Goal: Task Accomplishment & Management: Manage account settings

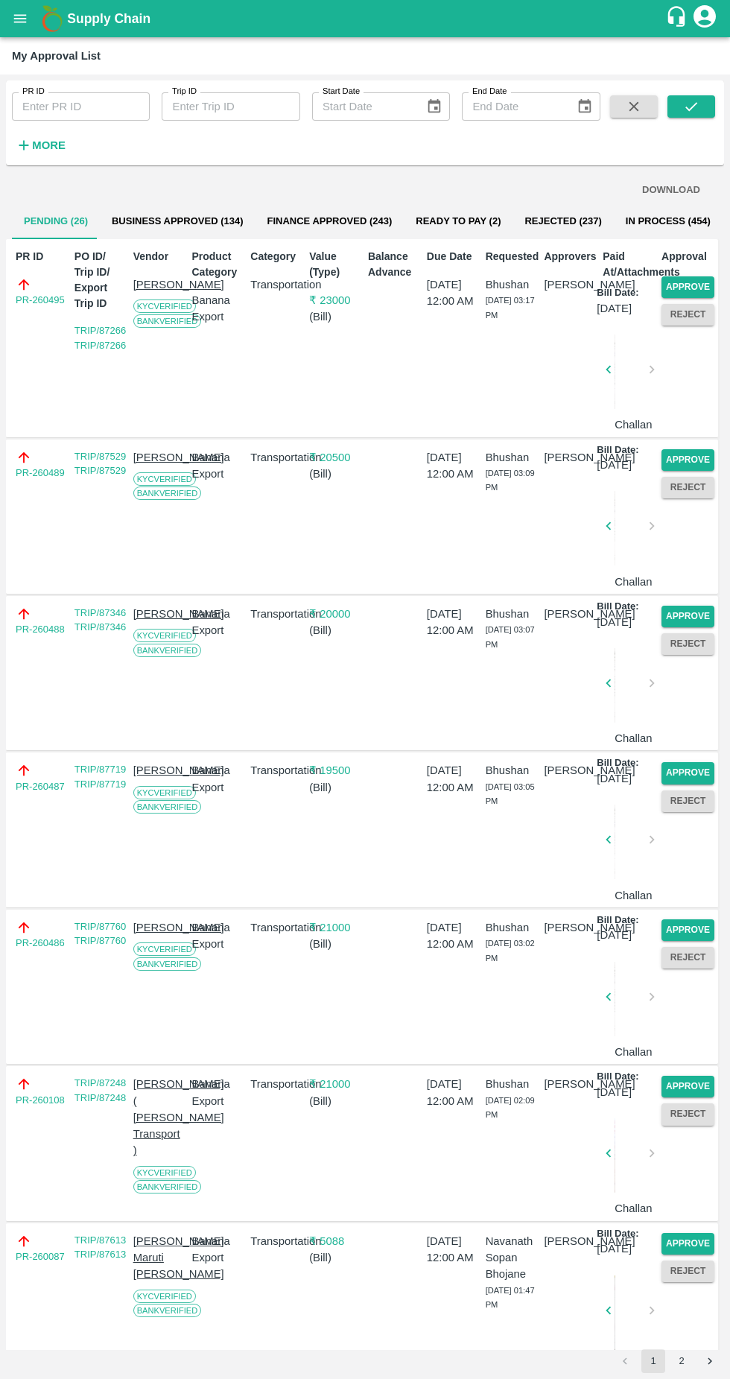
click at [693, 292] on button "Approve" at bounding box center [688, 287] width 53 height 22
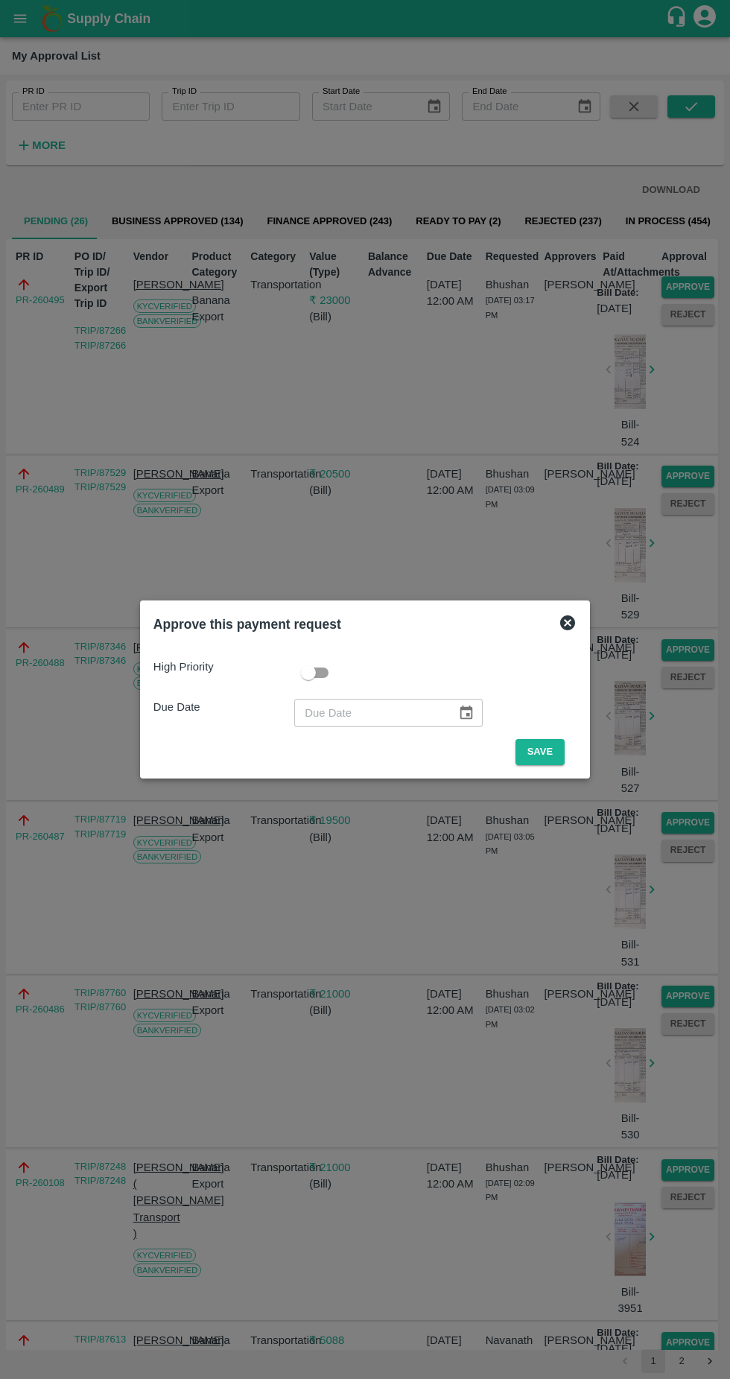
click at [544, 752] on button "Save" at bounding box center [540, 752] width 49 height 26
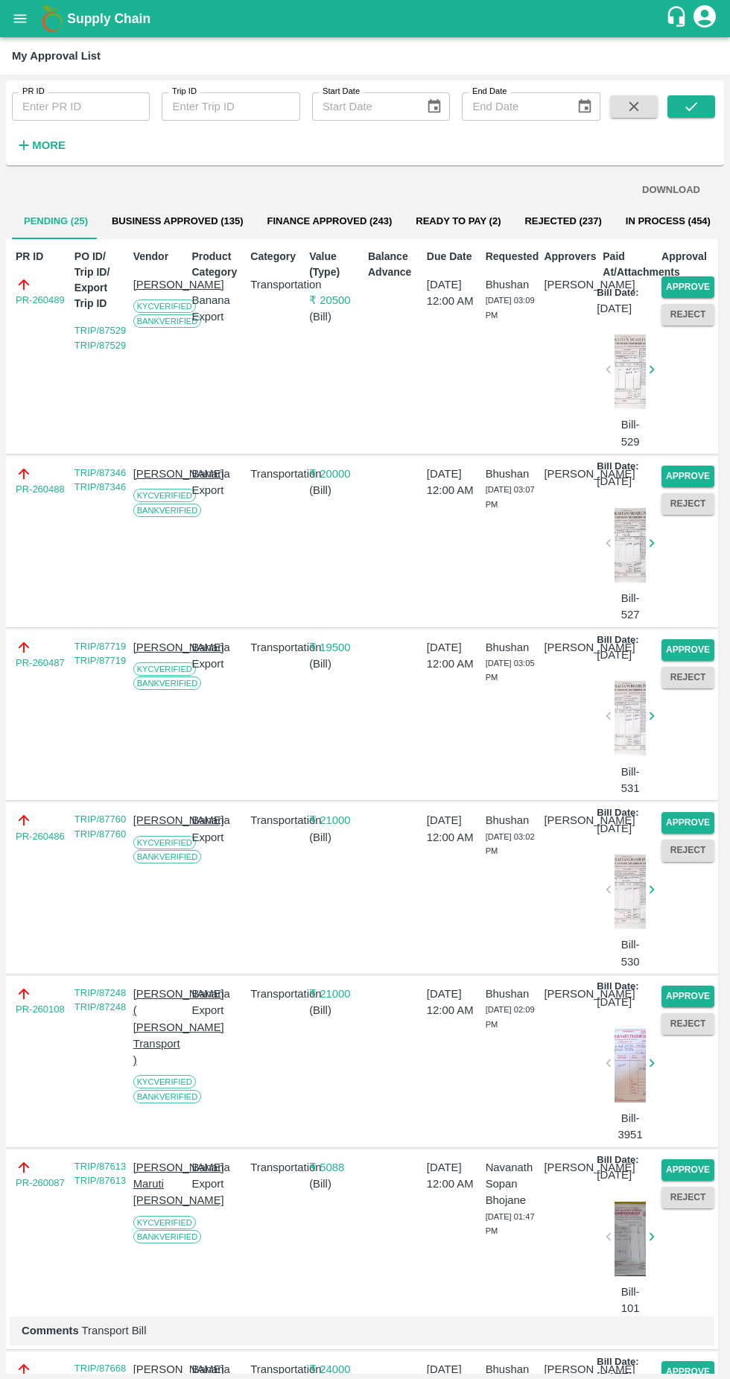
click at [694, 277] on button "Approve" at bounding box center [688, 287] width 53 height 22
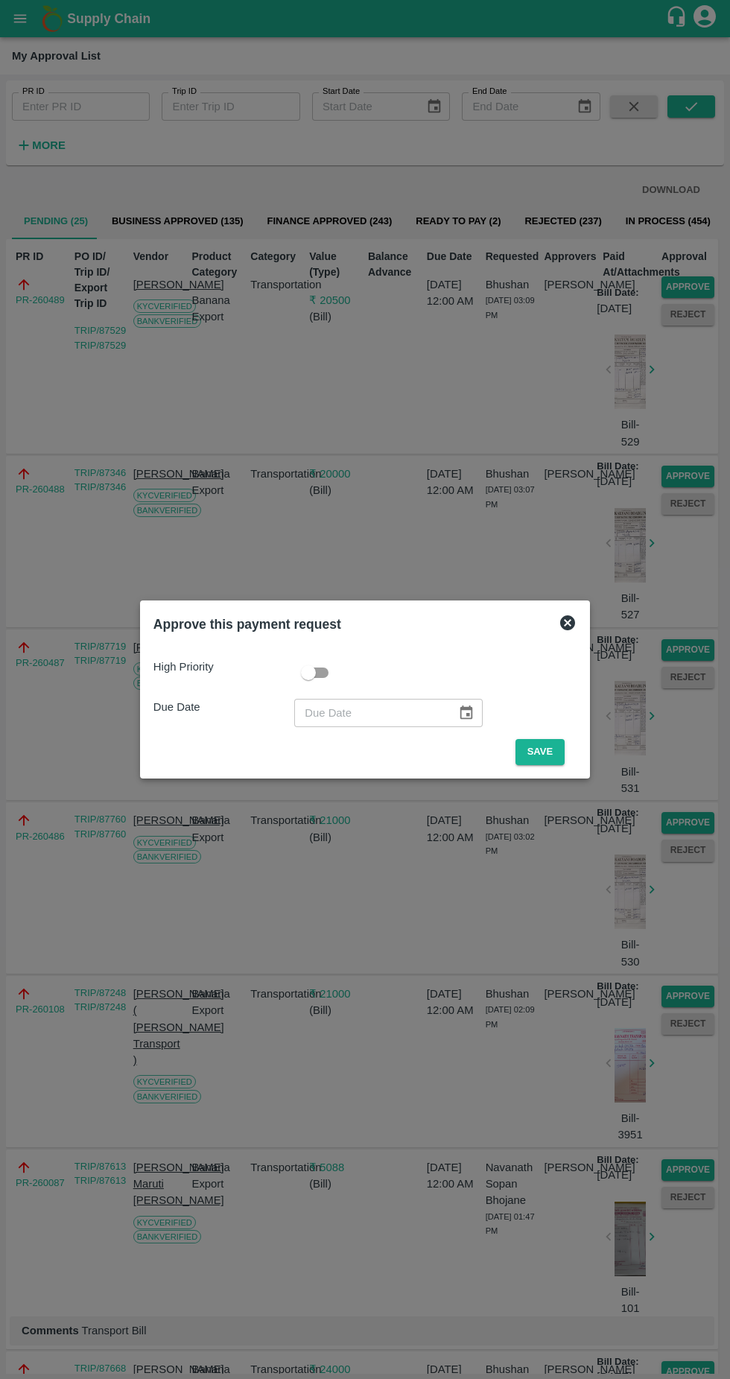
click at [547, 749] on button "Save" at bounding box center [540, 752] width 49 height 26
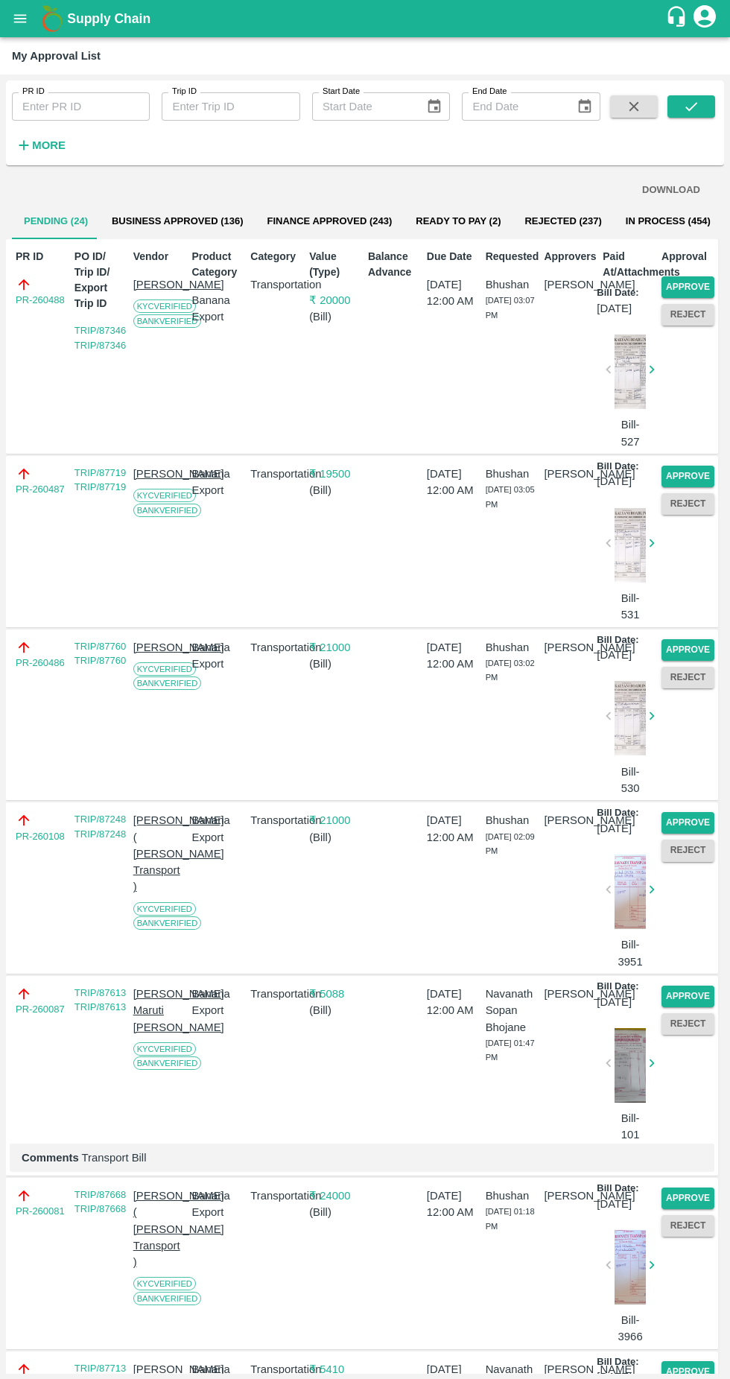
click at [693, 285] on button "Approve" at bounding box center [688, 287] width 53 height 22
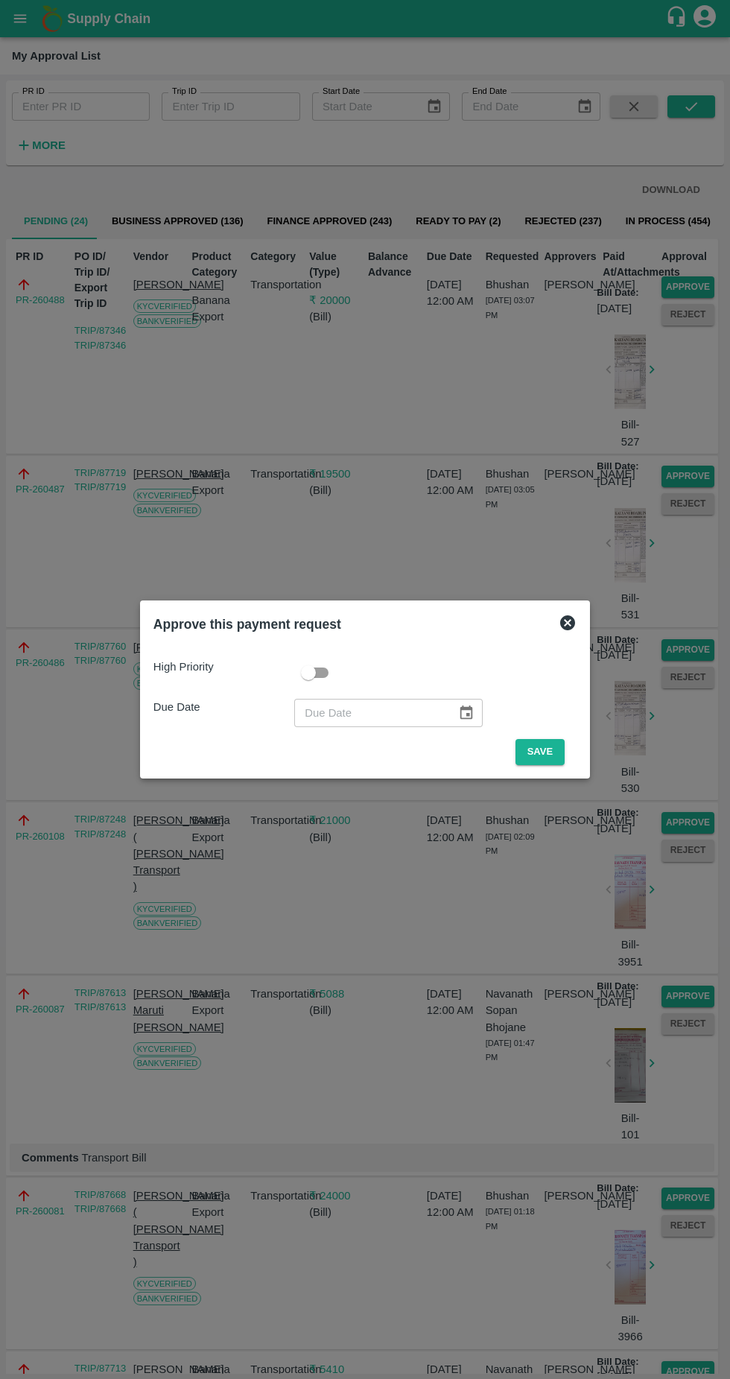
click at [544, 745] on button "Save" at bounding box center [540, 752] width 49 height 26
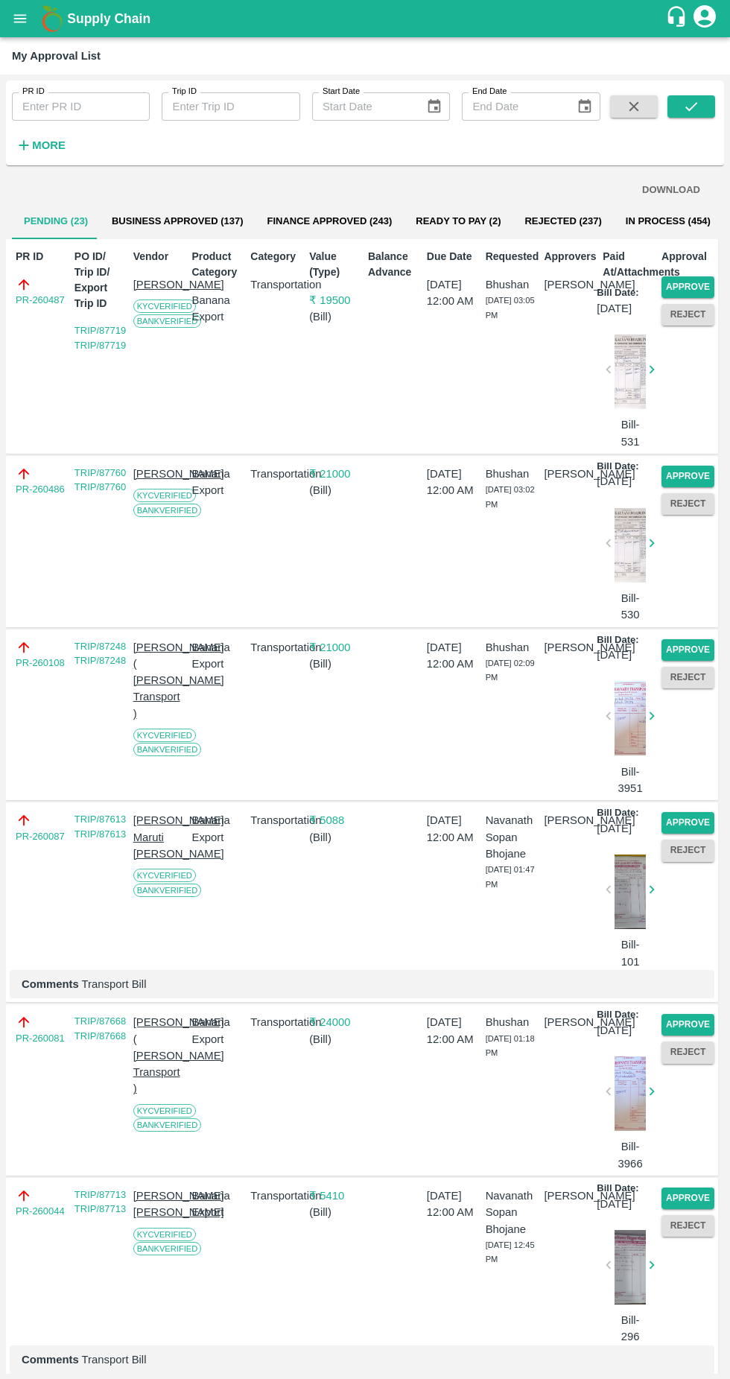
click at [688, 287] on button "Approve" at bounding box center [688, 287] width 53 height 22
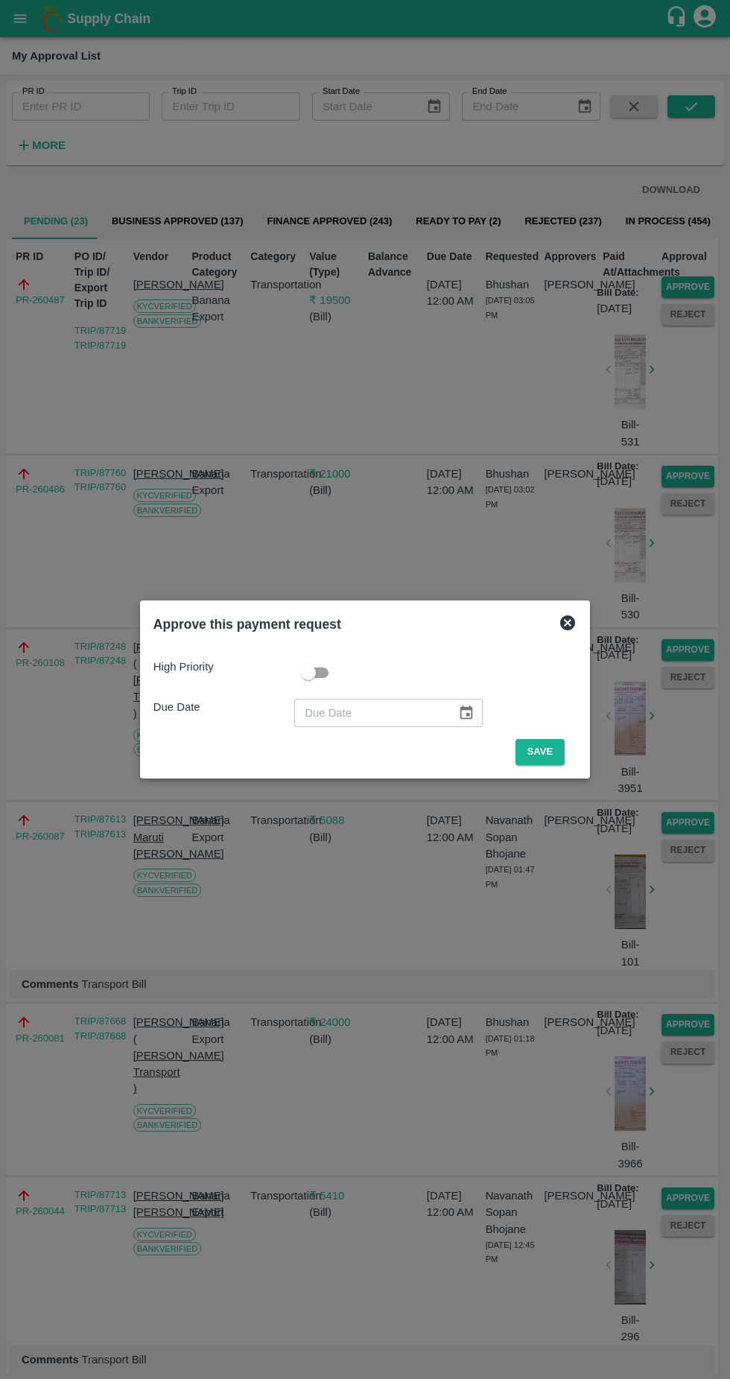
click at [543, 751] on button "Save" at bounding box center [540, 752] width 49 height 26
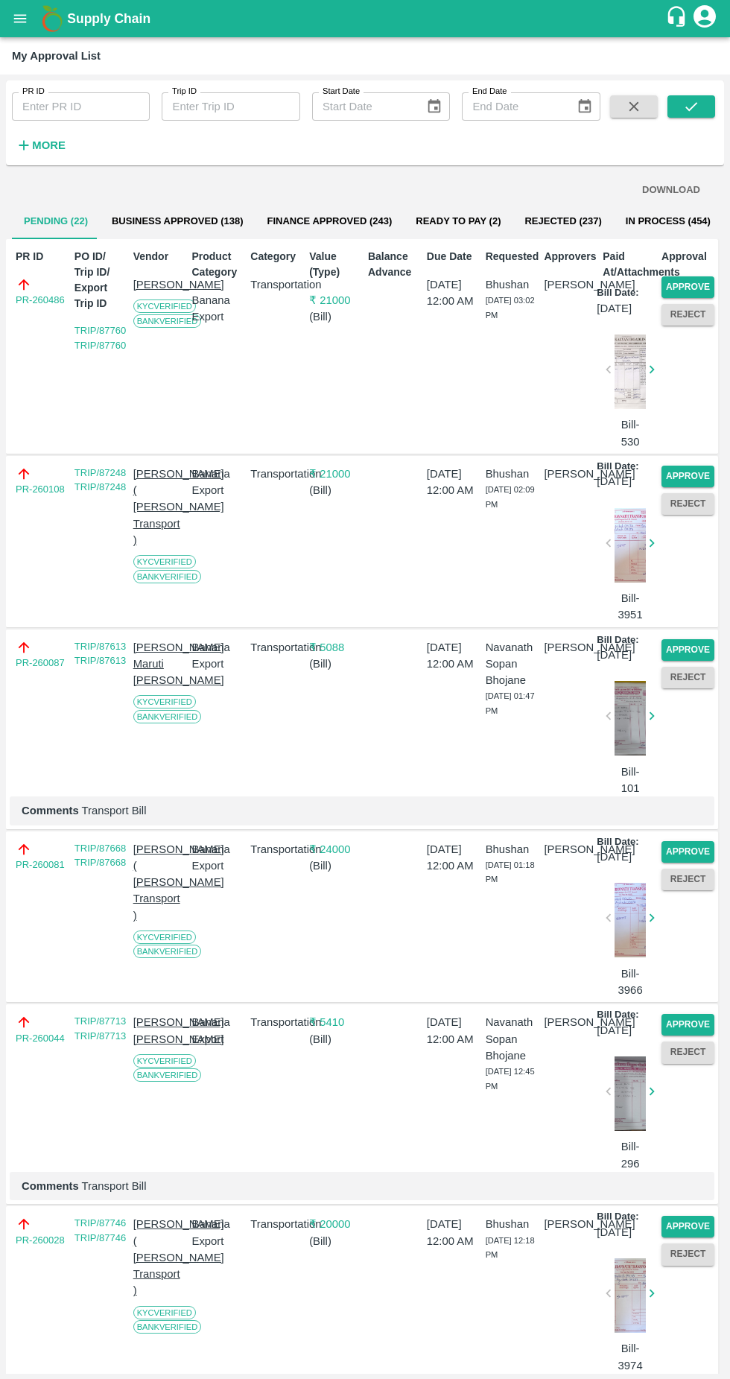
click at [677, 285] on button "Approve" at bounding box center [688, 287] width 53 height 22
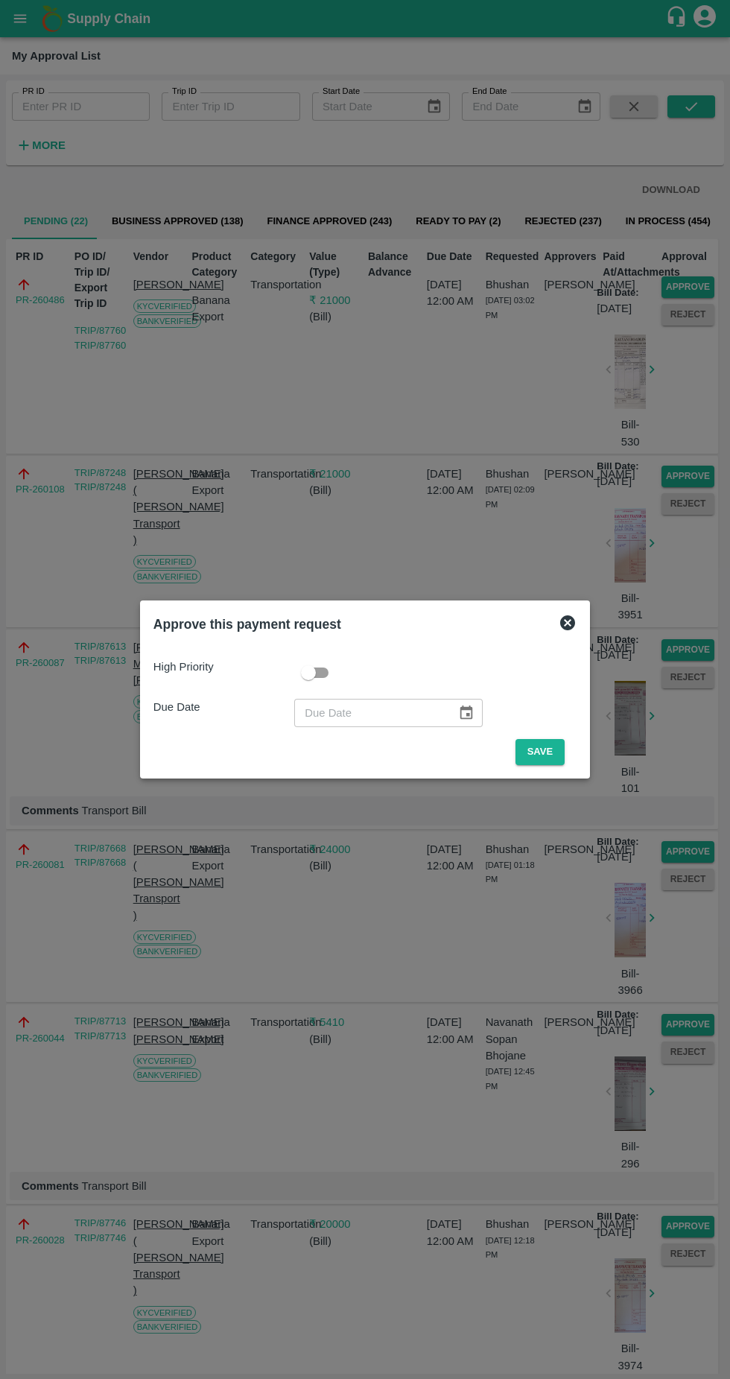
click at [546, 751] on button "Save" at bounding box center [540, 752] width 49 height 26
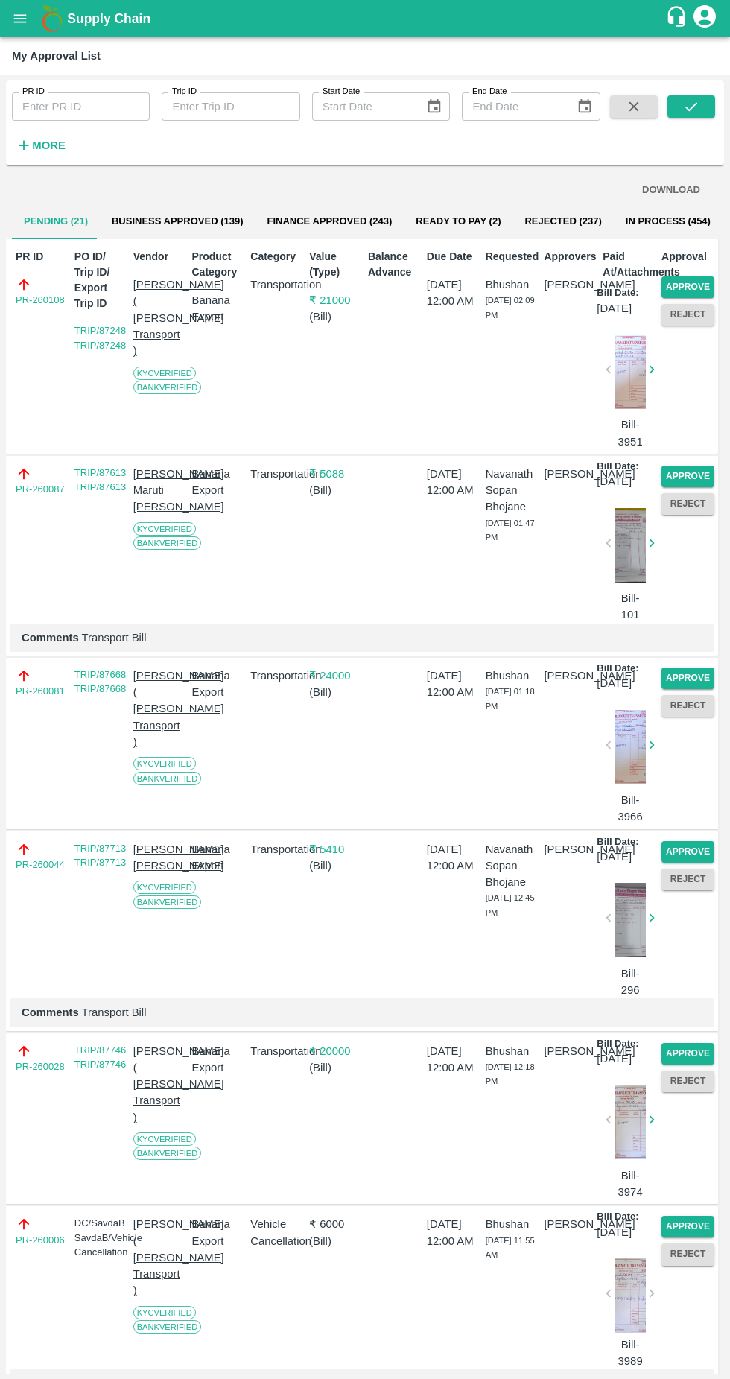
click at [701, 277] on button "Approve" at bounding box center [688, 287] width 53 height 22
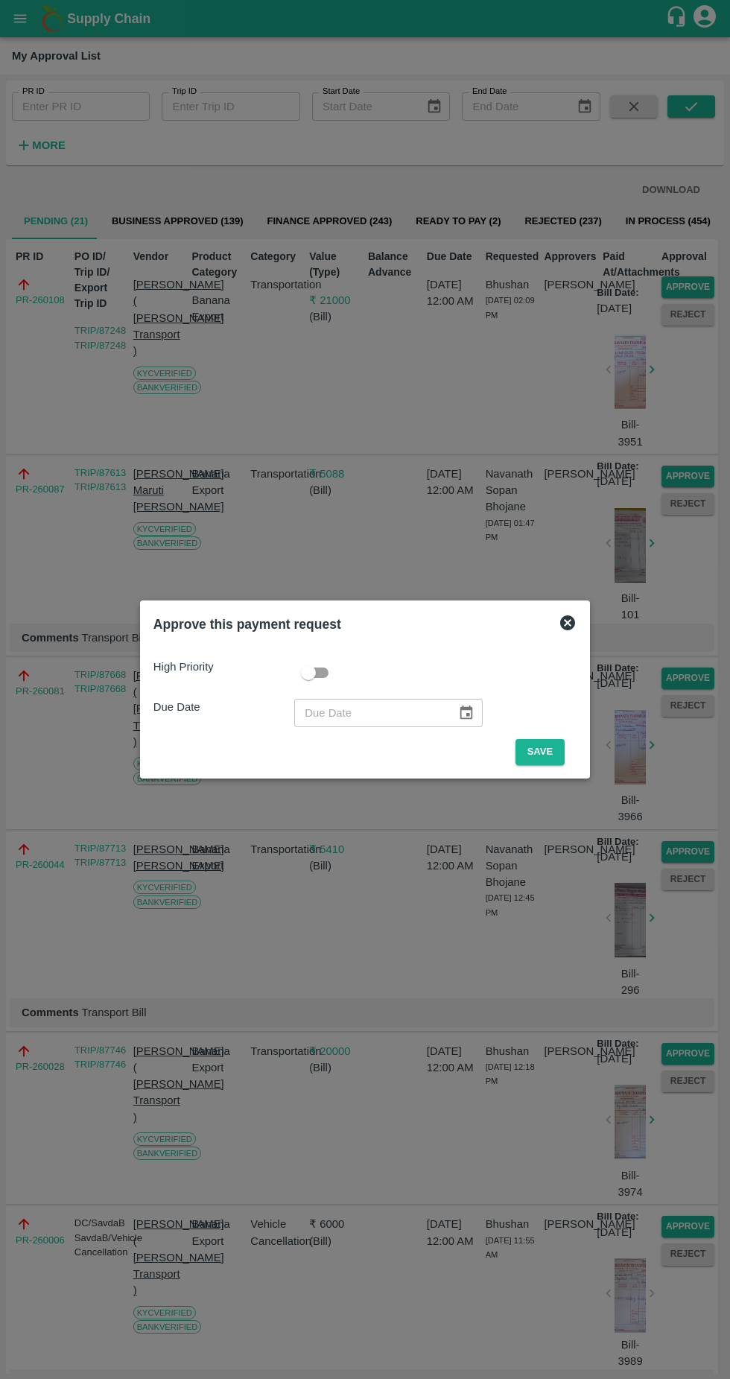
click at [556, 748] on button "Save" at bounding box center [540, 752] width 49 height 26
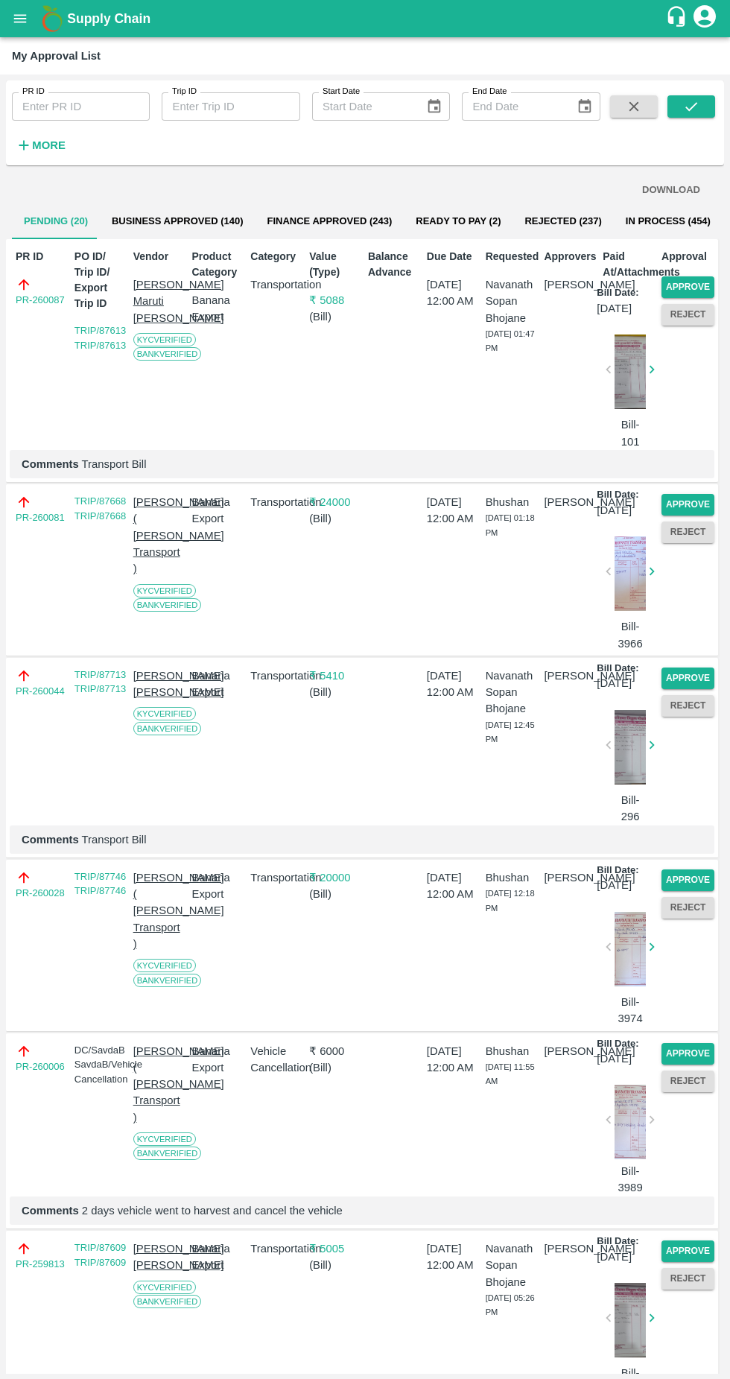
click at [698, 279] on button "Approve" at bounding box center [688, 287] width 53 height 22
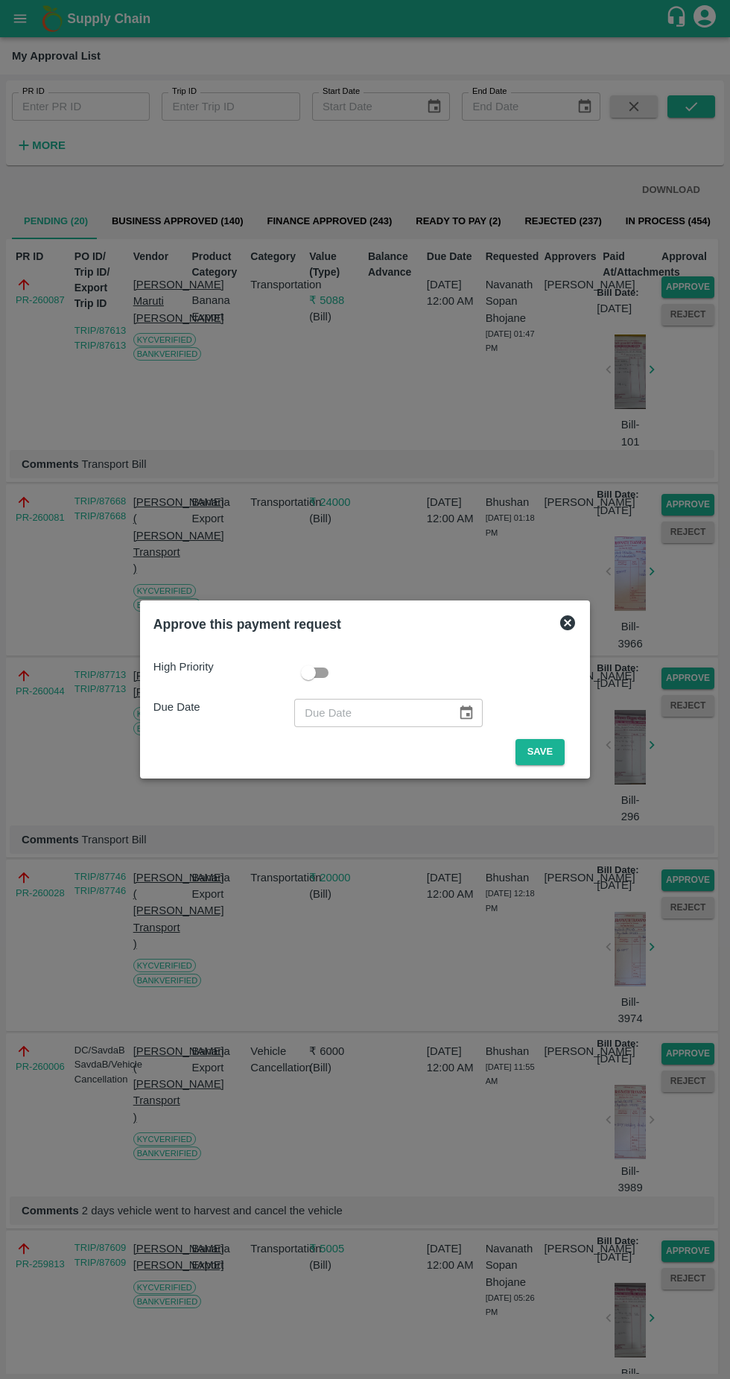
click at [563, 743] on button "Save" at bounding box center [540, 752] width 49 height 26
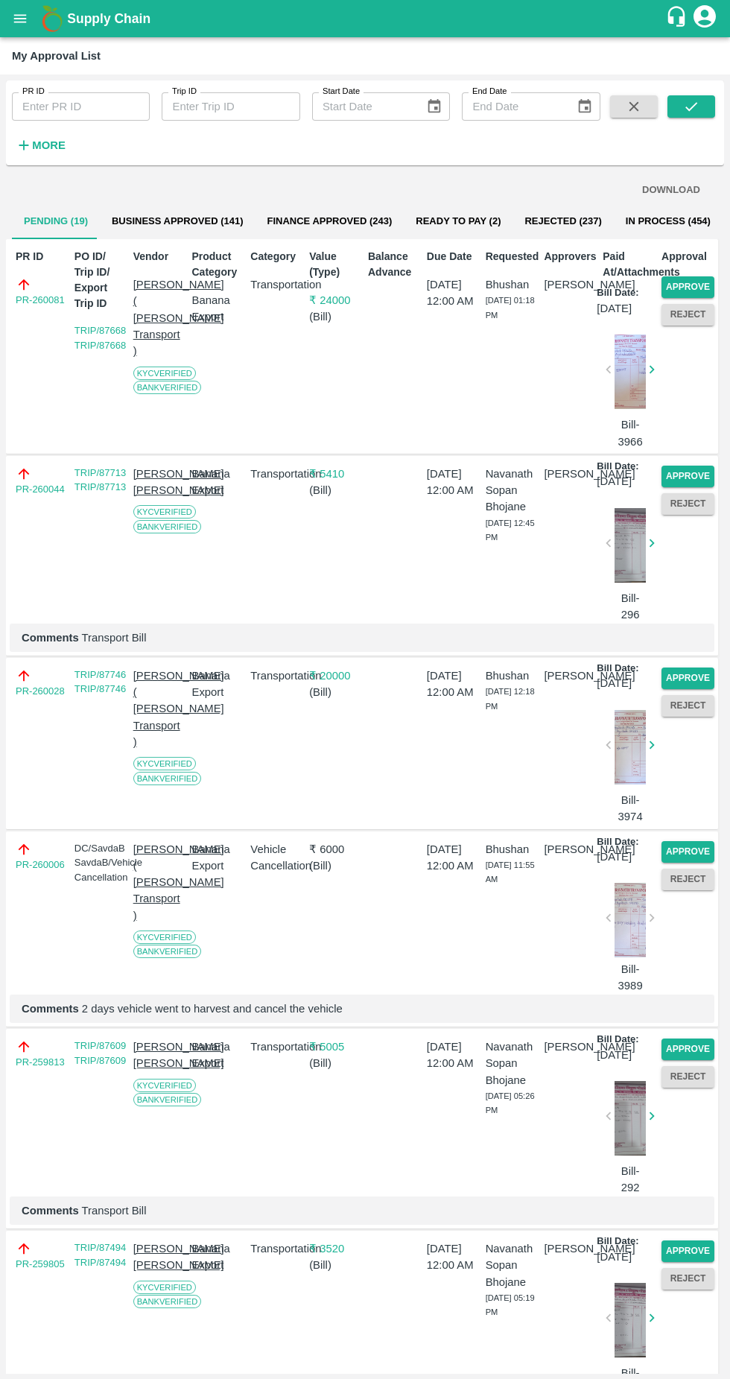
click at [696, 285] on button "Approve" at bounding box center [688, 287] width 53 height 22
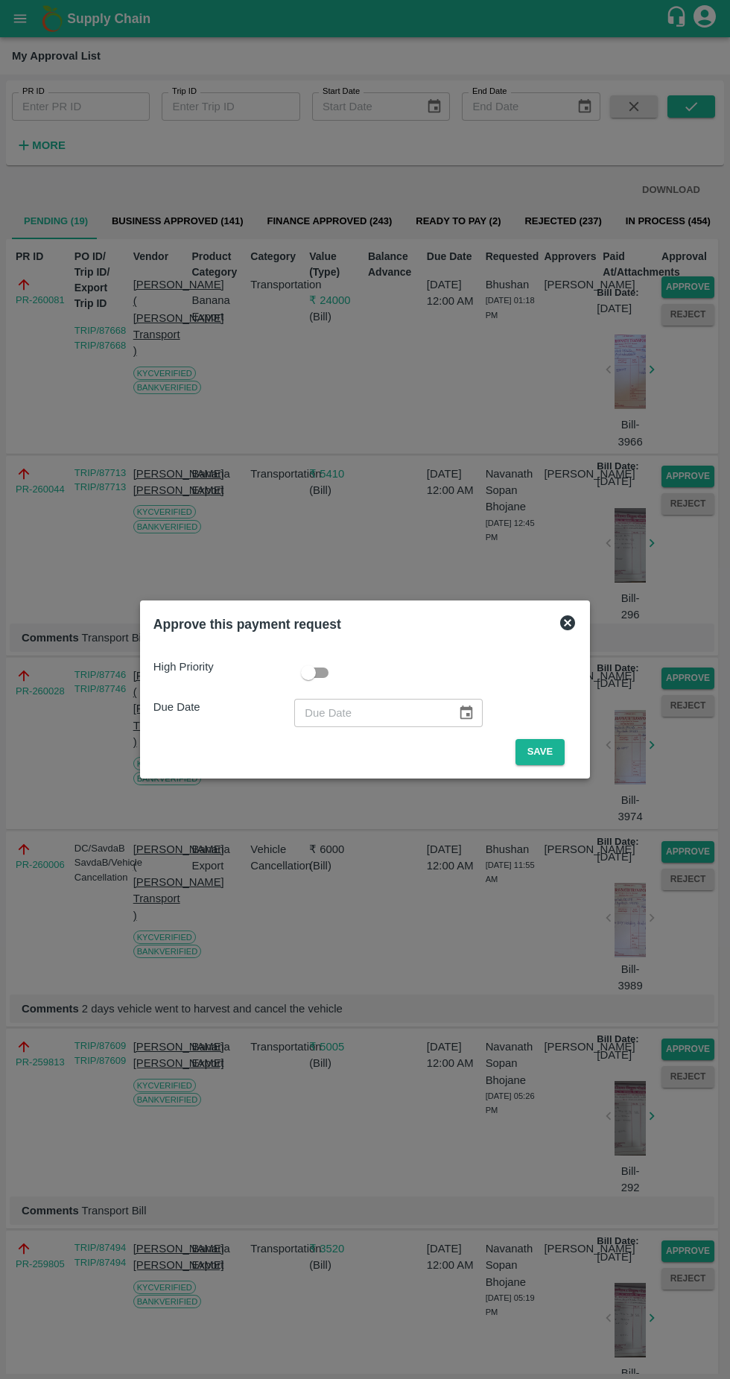
click at [545, 752] on button "Save" at bounding box center [540, 752] width 49 height 26
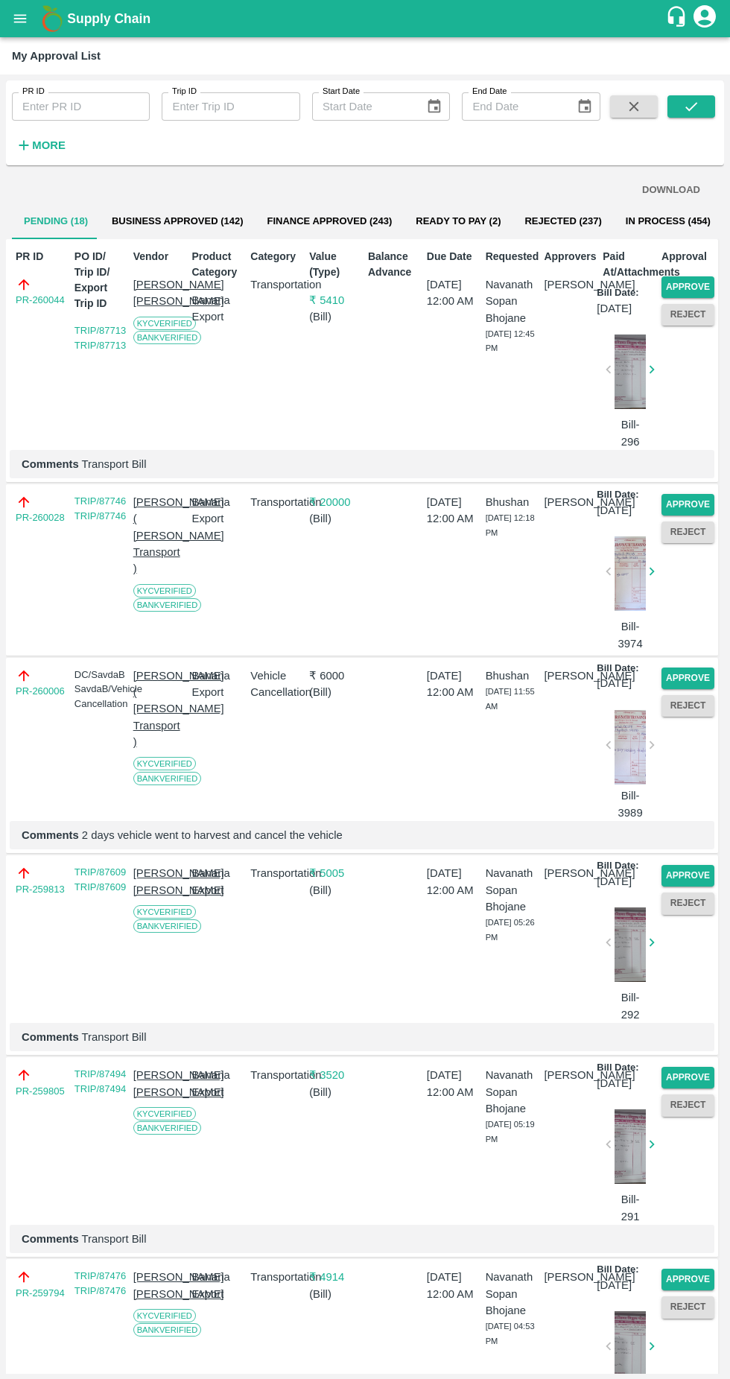
click at [681, 281] on button "Approve" at bounding box center [688, 287] width 53 height 22
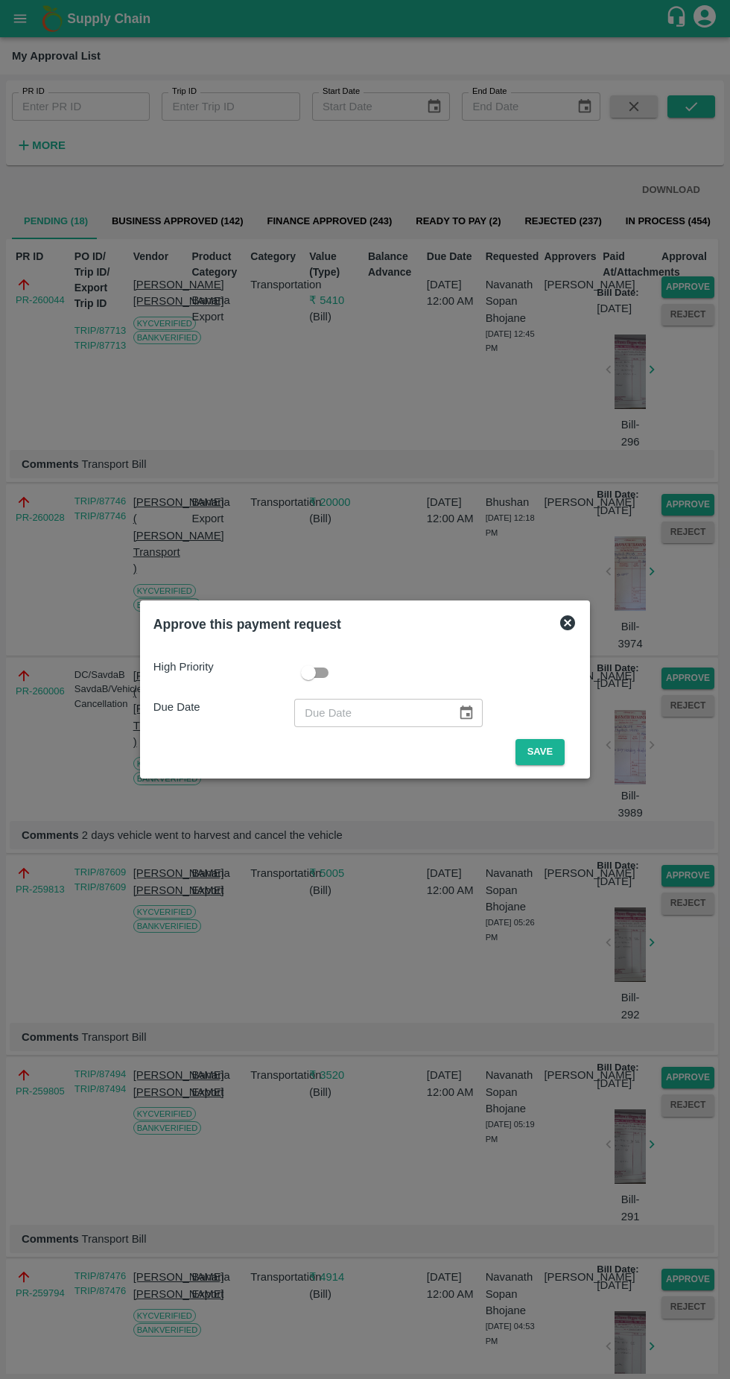
click at [549, 751] on button "Save" at bounding box center [540, 752] width 49 height 26
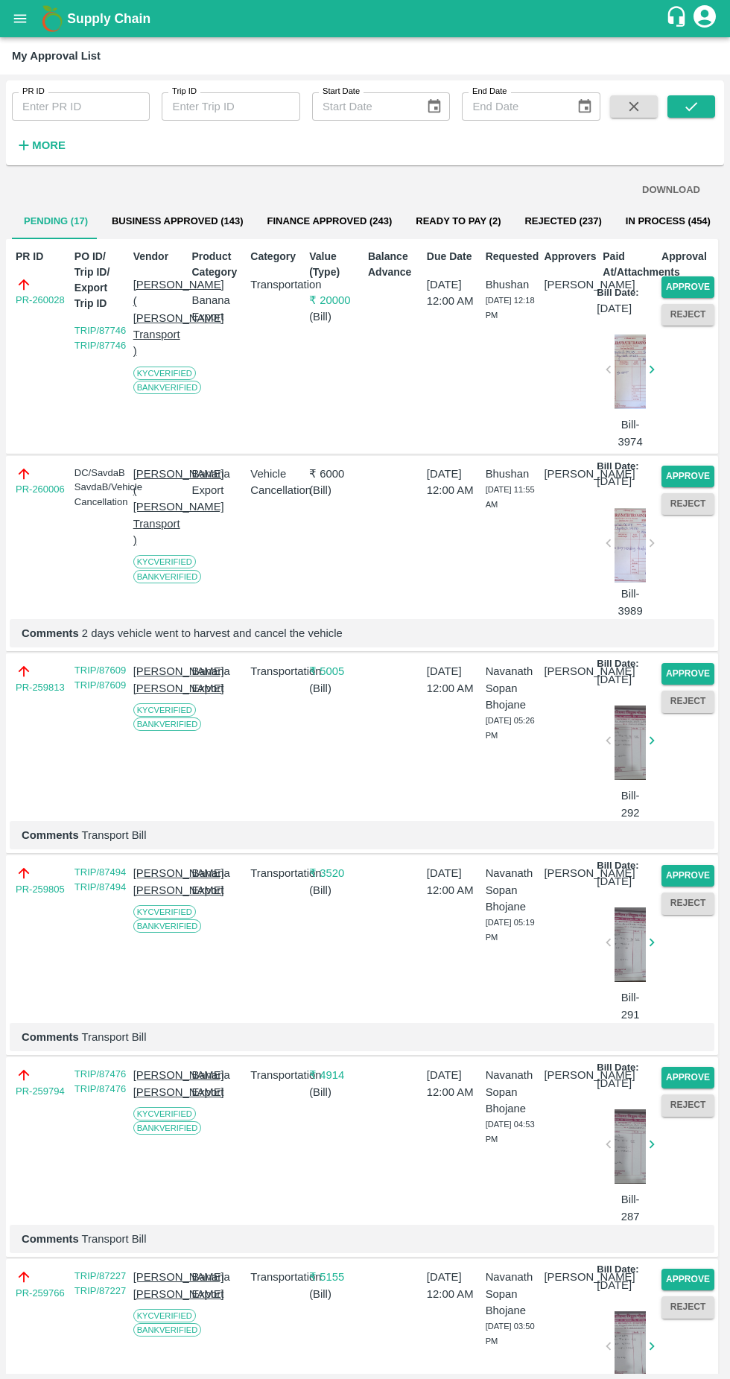
click at [697, 282] on button "Approve" at bounding box center [688, 287] width 53 height 22
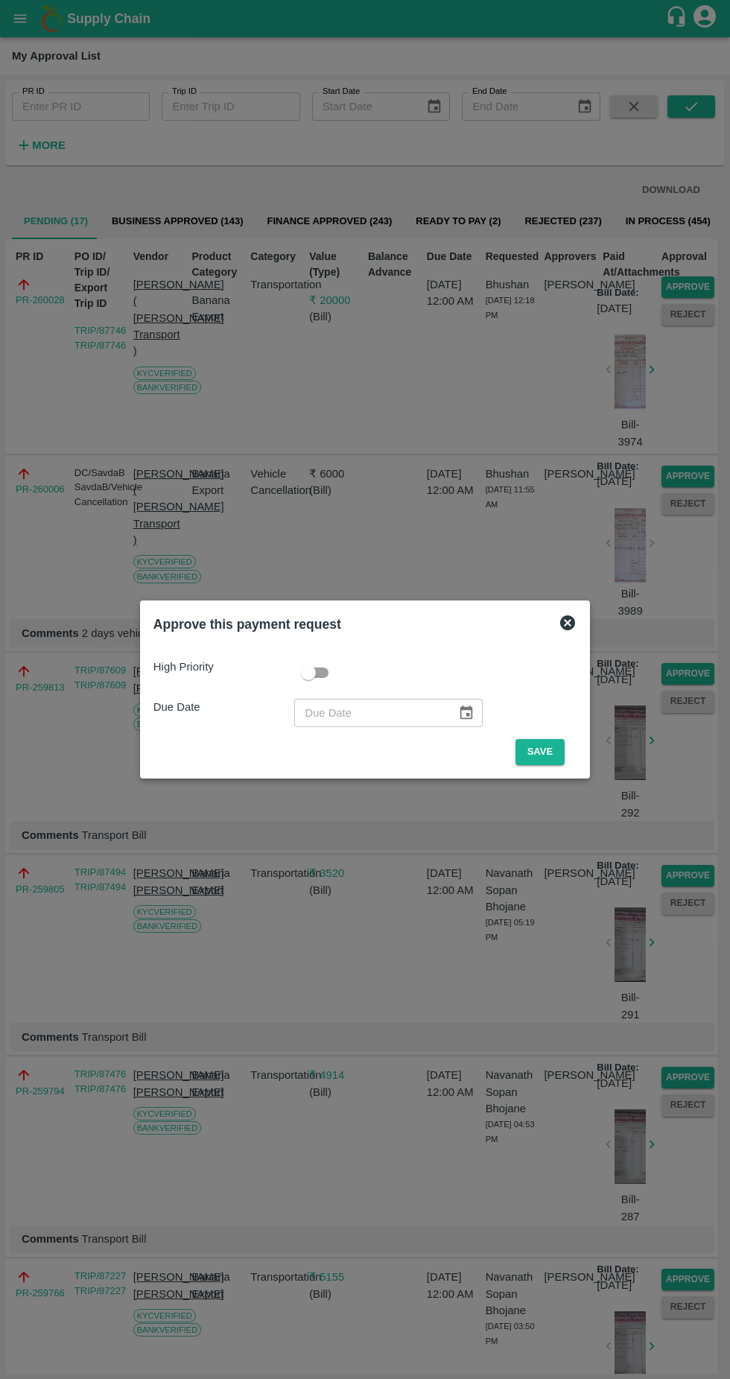
click at [563, 744] on button "Save" at bounding box center [540, 752] width 49 height 26
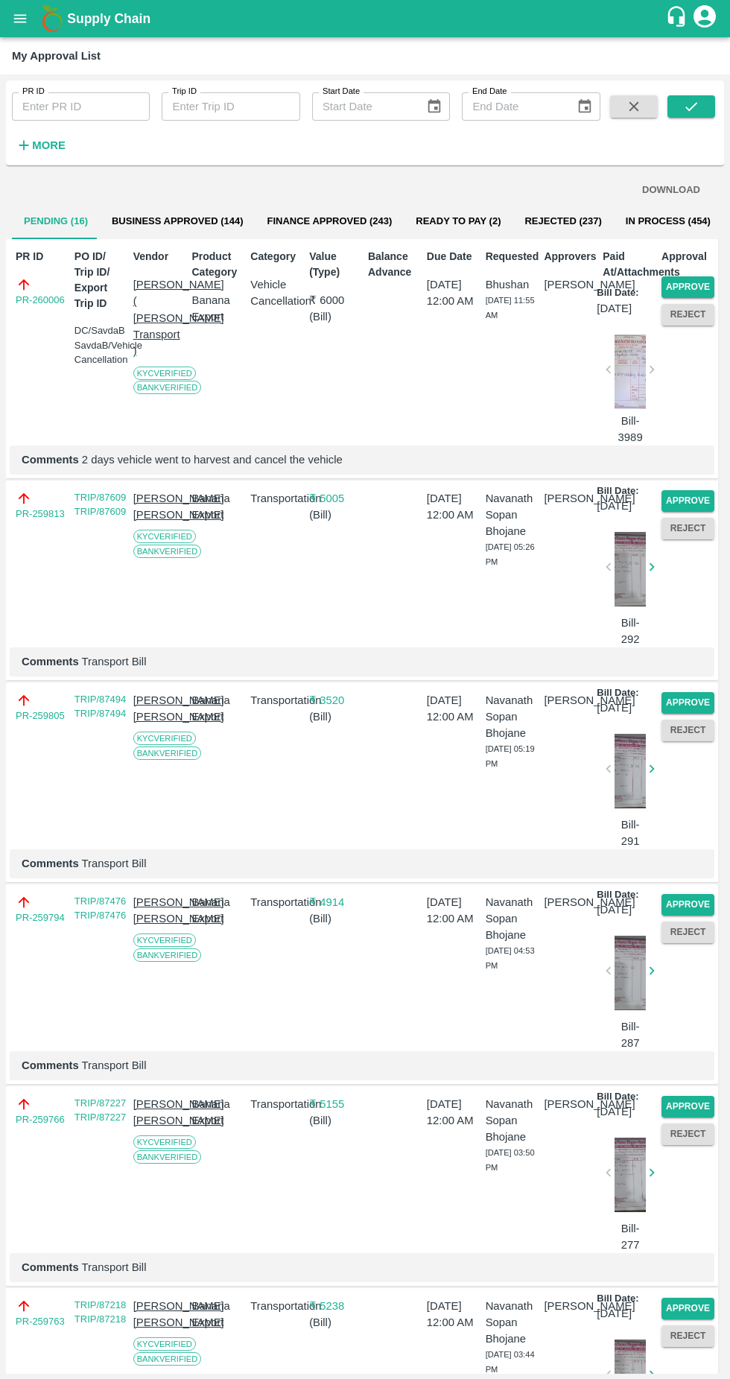
click at [701, 281] on button "Approve" at bounding box center [688, 287] width 53 height 22
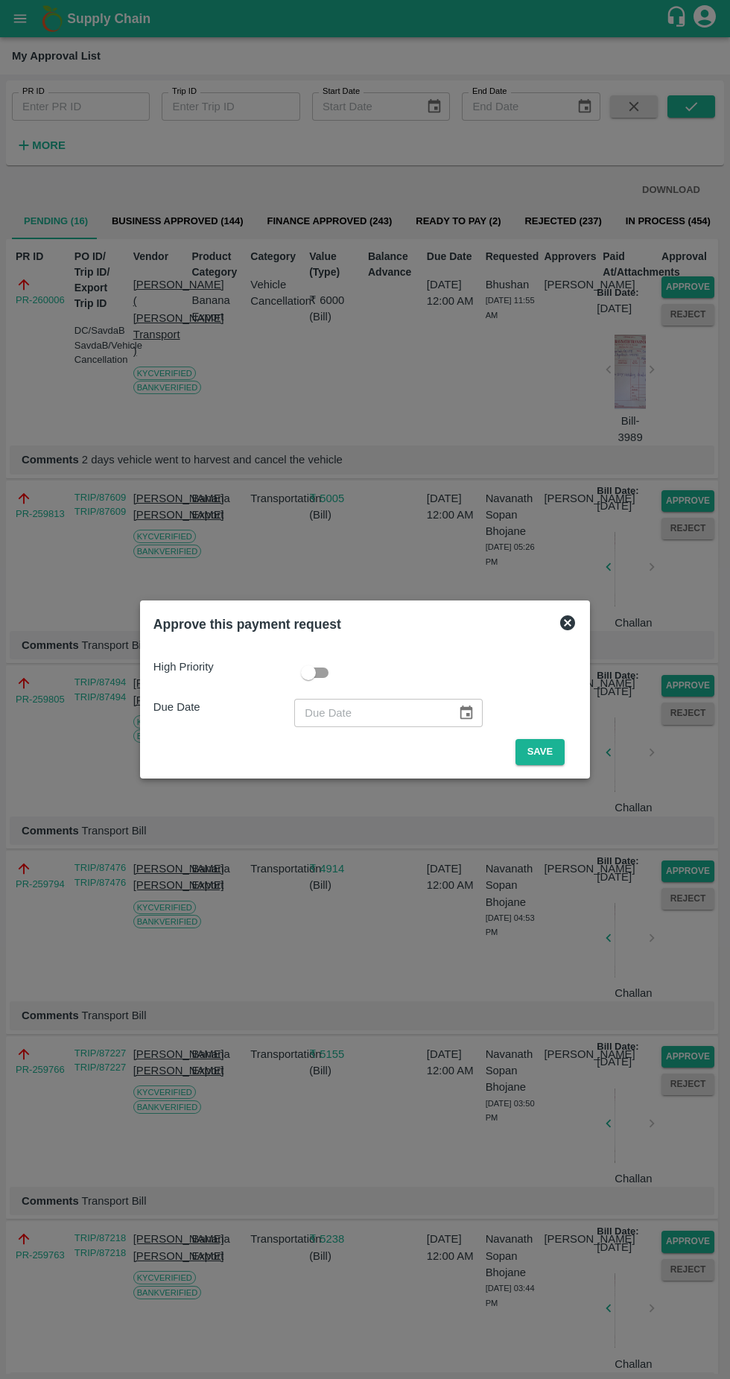
click at [553, 745] on button "Save" at bounding box center [540, 752] width 49 height 26
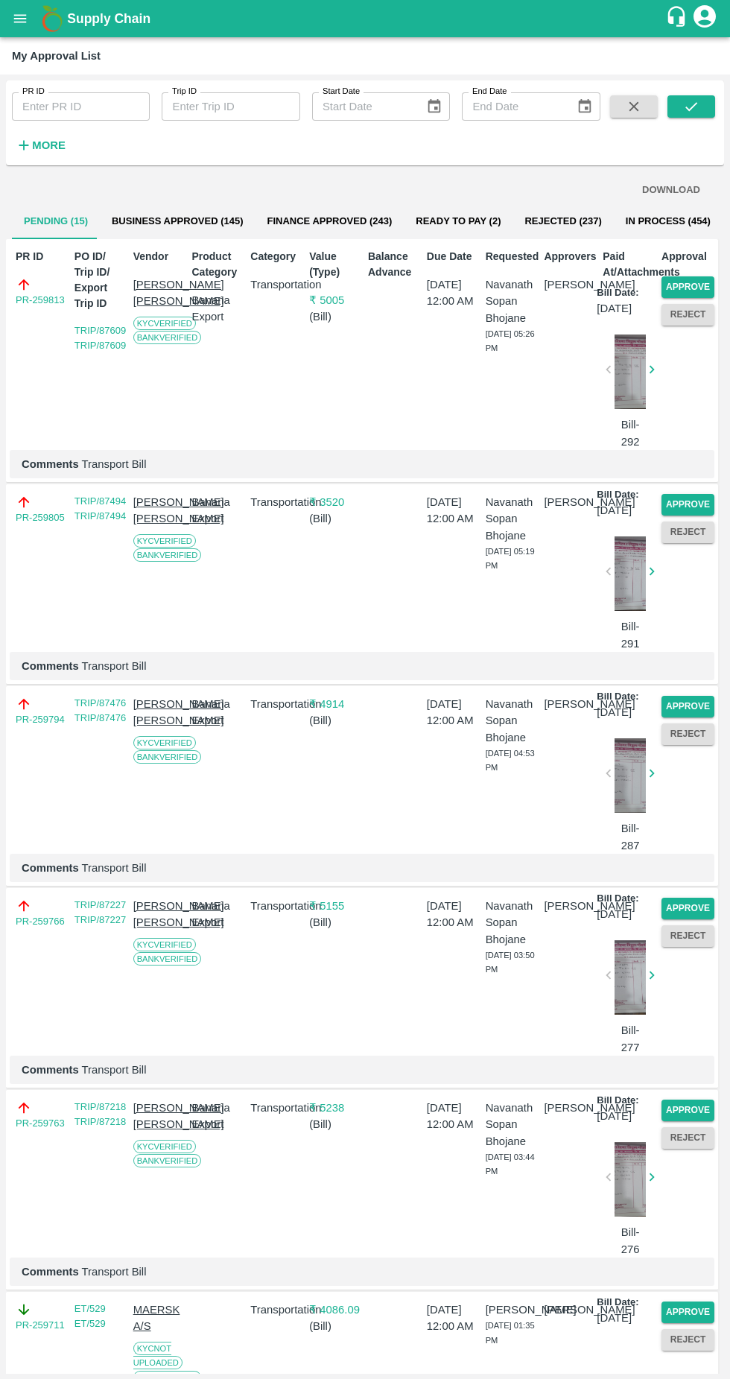
click at [684, 288] on button "Approve" at bounding box center [688, 287] width 53 height 22
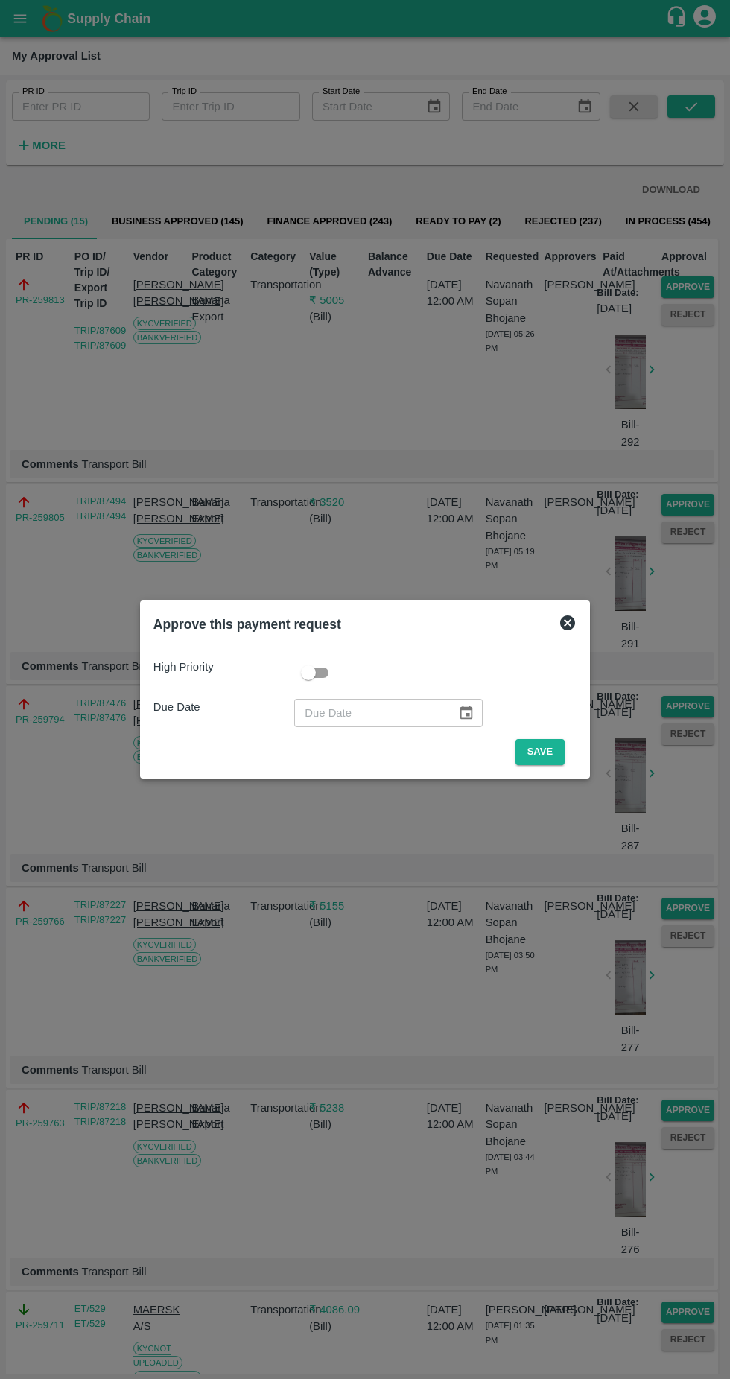
click at [554, 752] on button "Save" at bounding box center [540, 752] width 49 height 26
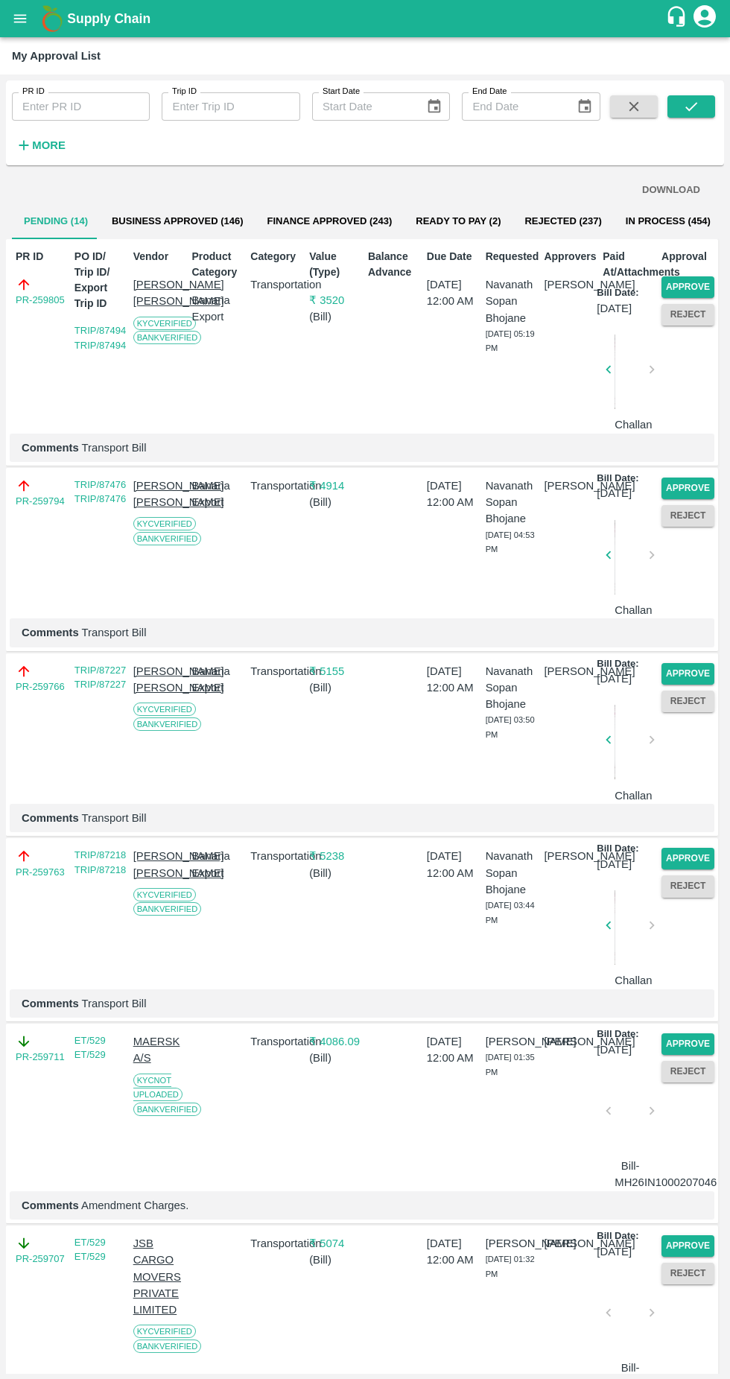
click at [695, 281] on button "Approve" at bounding box center [688, 287] width 53 height 22
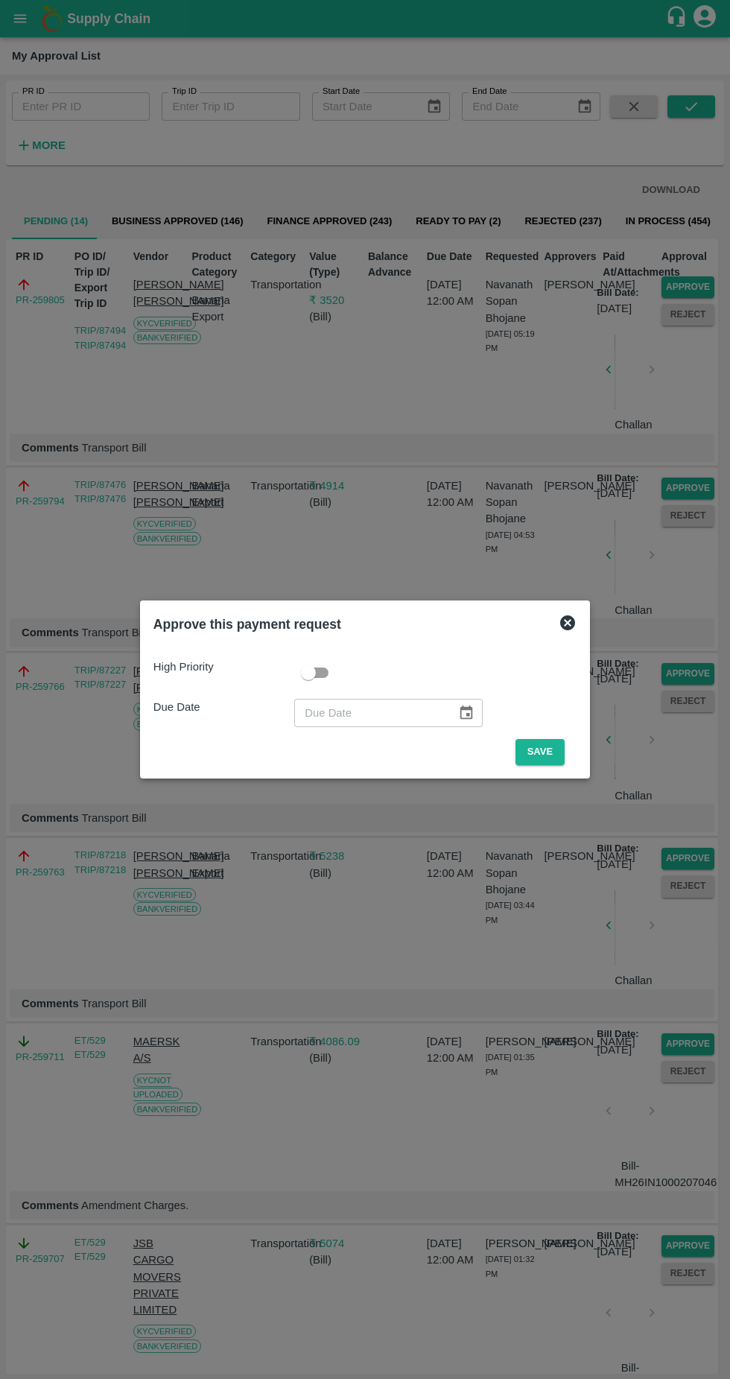
click at [543, 746] on button "Save" at bounding box center [540, 752] width 49 height 26
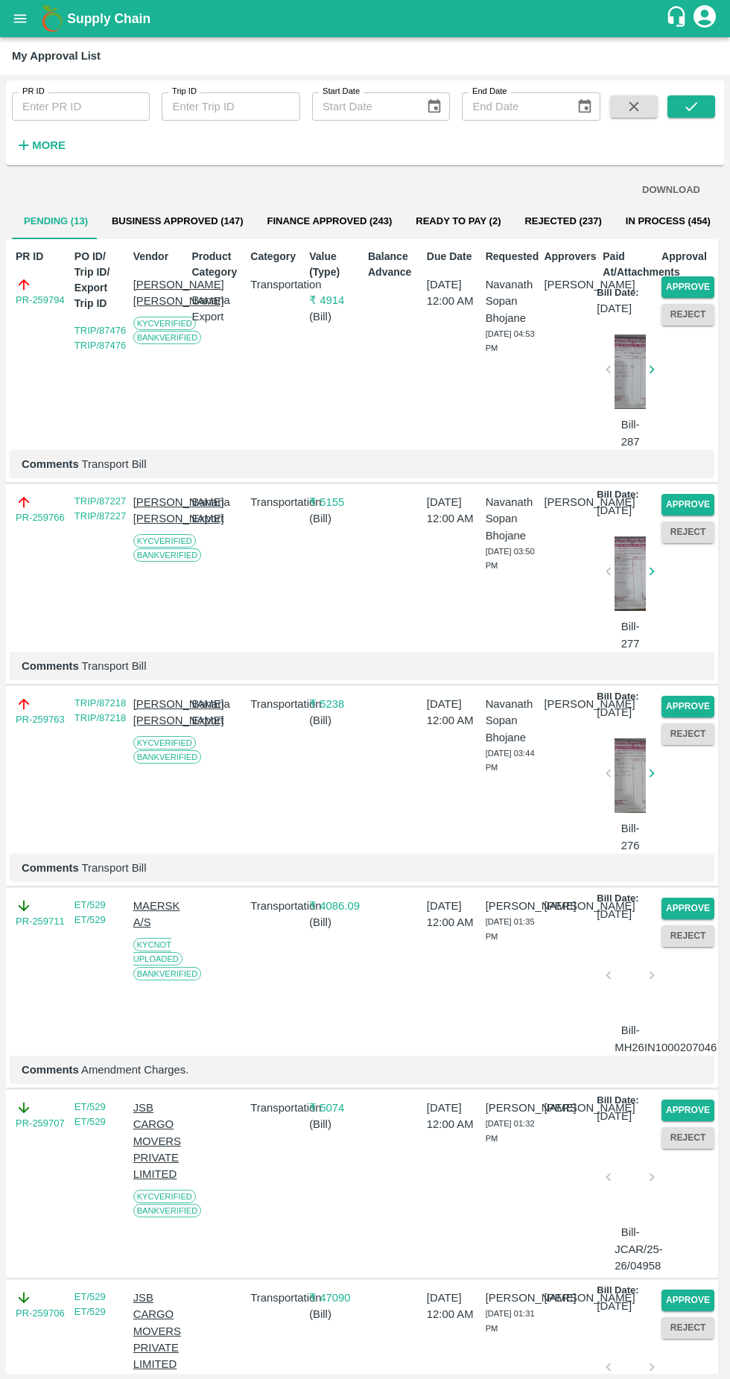
click at [697, 276] on button "Approve" at bounding box center [688, 287] width 53 height 22
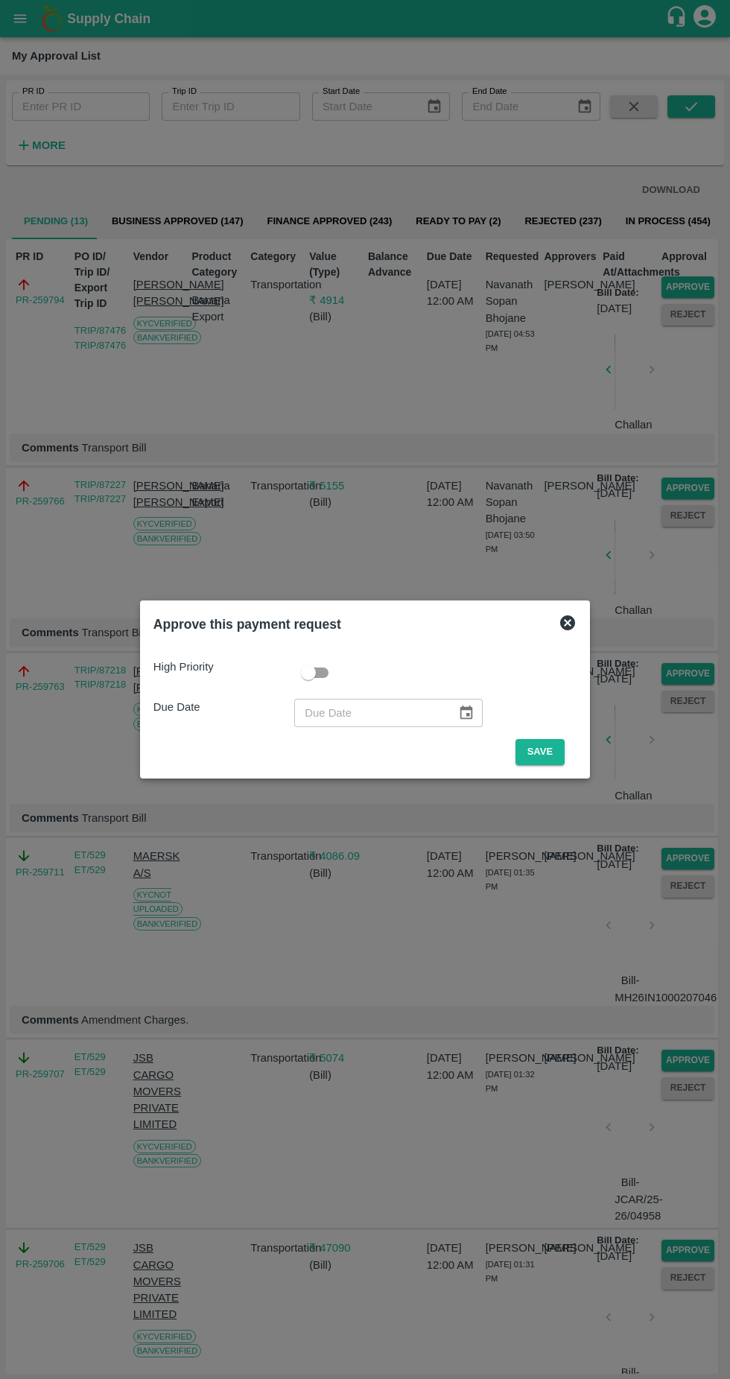
click at [546, 752] on button "Save" at bounding box center [540, 752] width 49 height 26
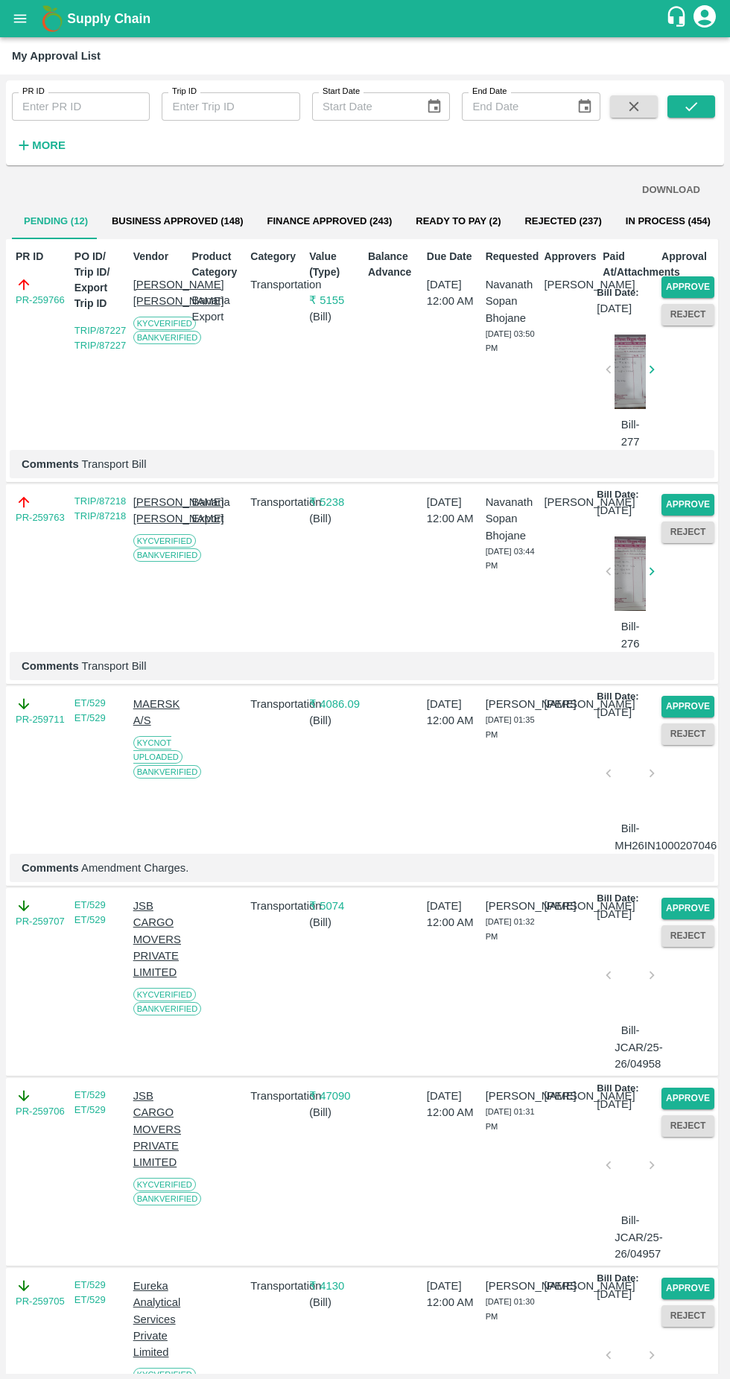
click at [697, 282] on button "Approve" at bounding box center [688, 287] width 53 height 22
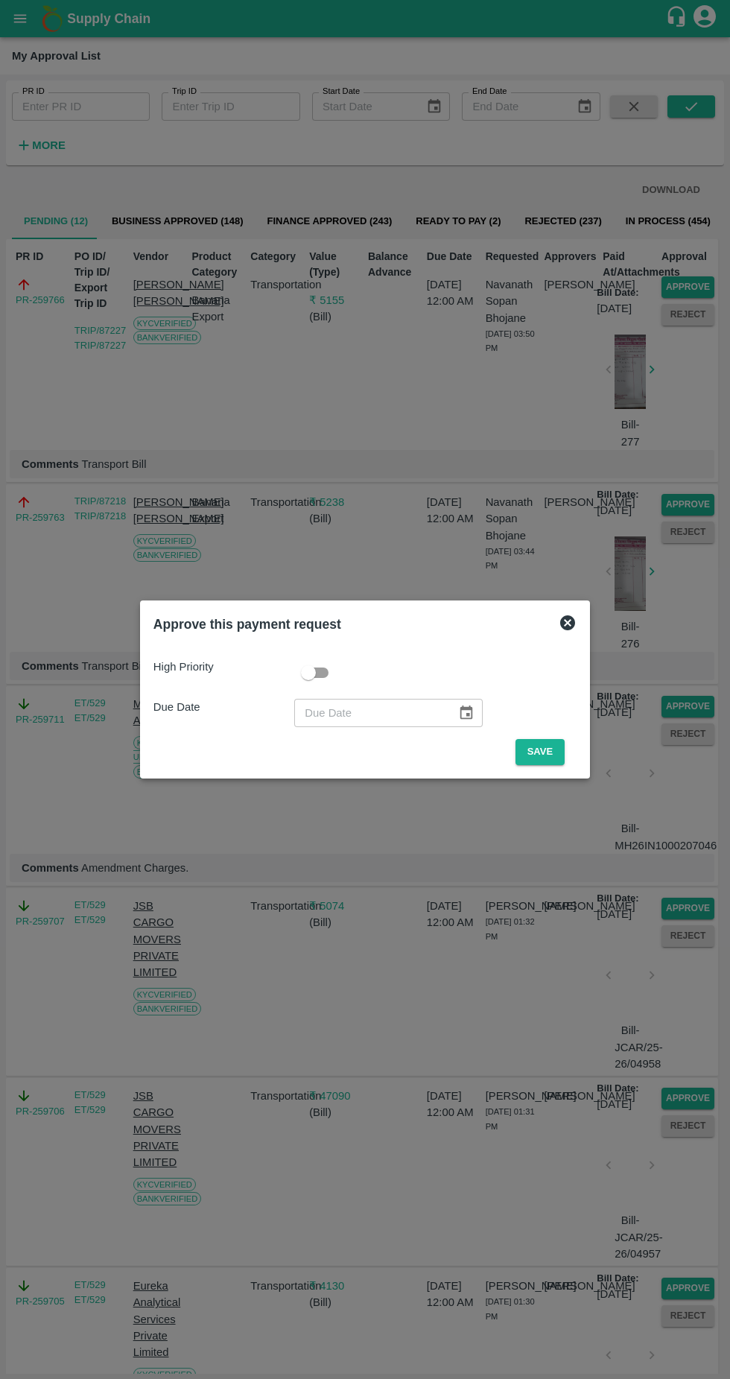
click at [544, 752] on button "Save" at bounding box center [540, 752] width 49 height 26
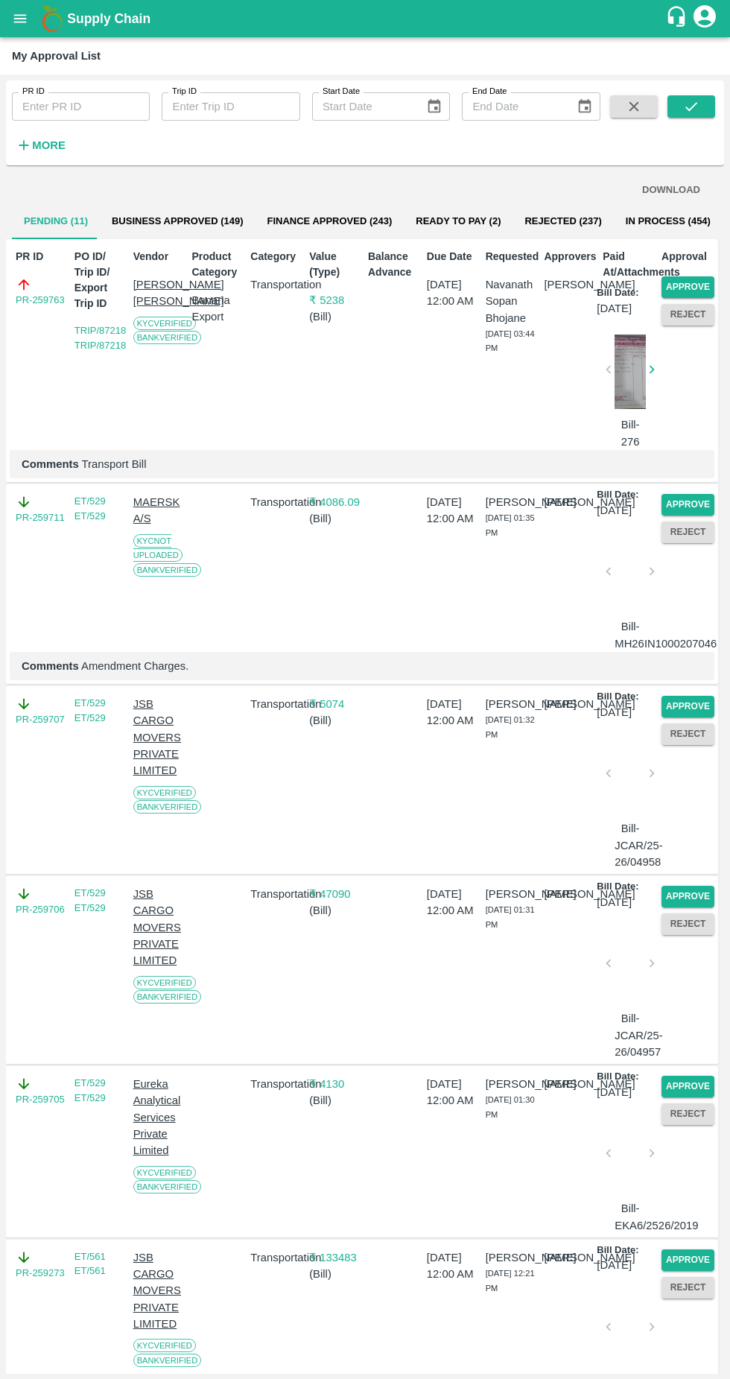
click at [695, 286] on button "Approve" at bounding box center [688, 287] width 53 height 22
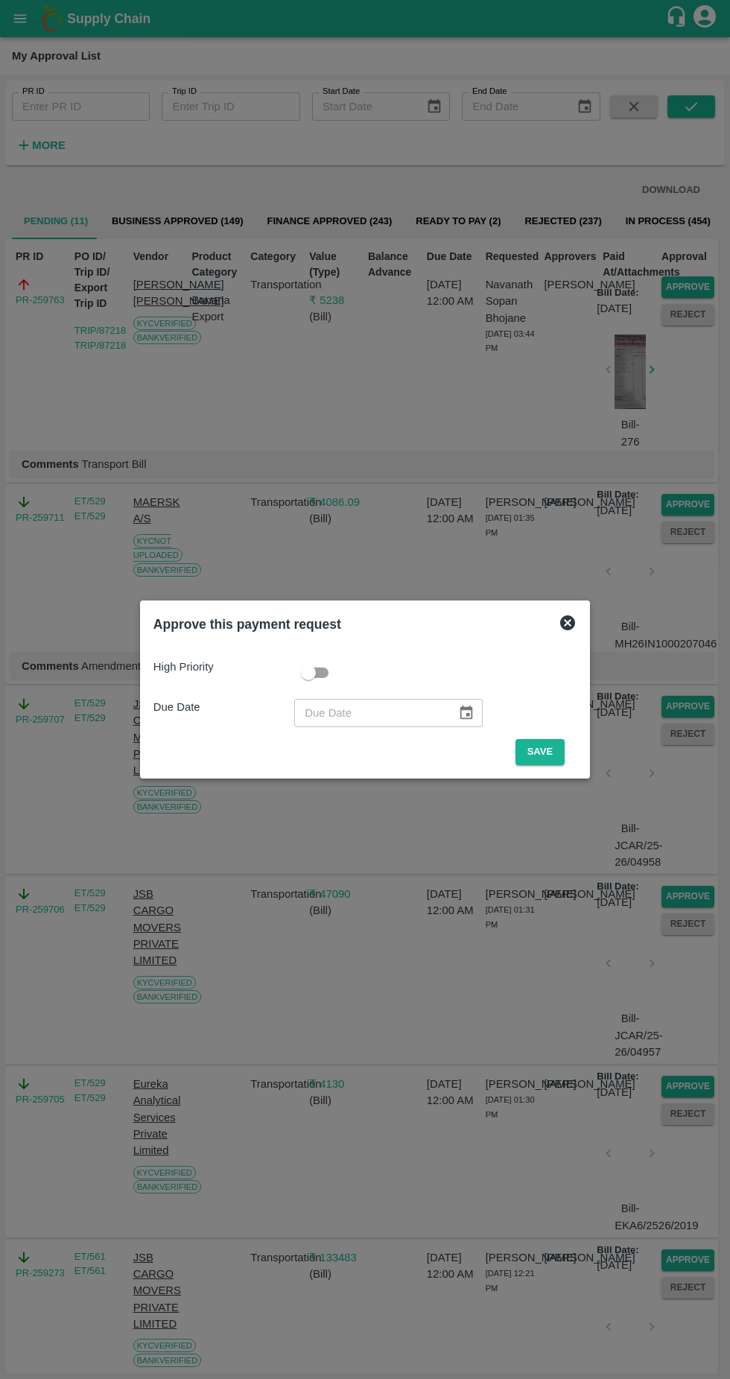
click at [547, 748] on button "Save" at bounding box center [540, 752] width 49 height 26
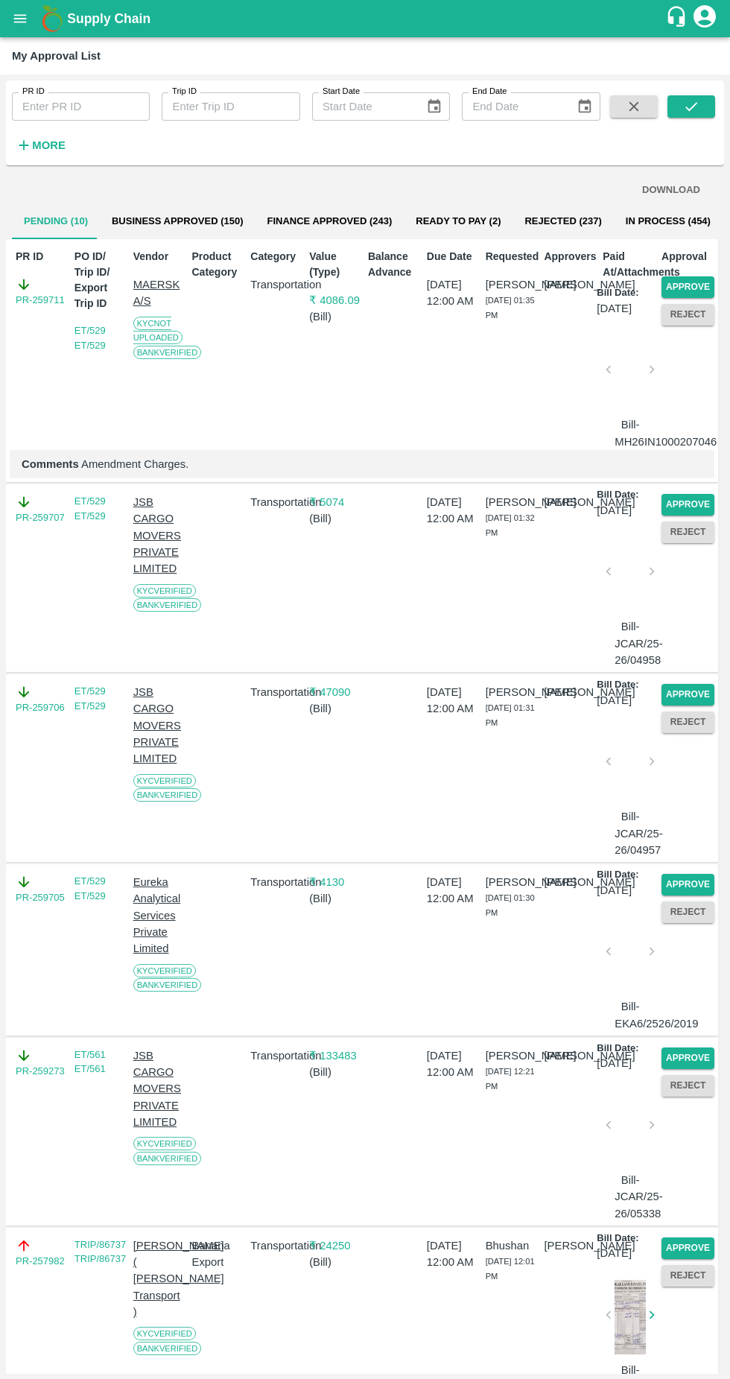
click at [698, 284] on button "Approve" at bounding box center [688, 287] width 53 height 22
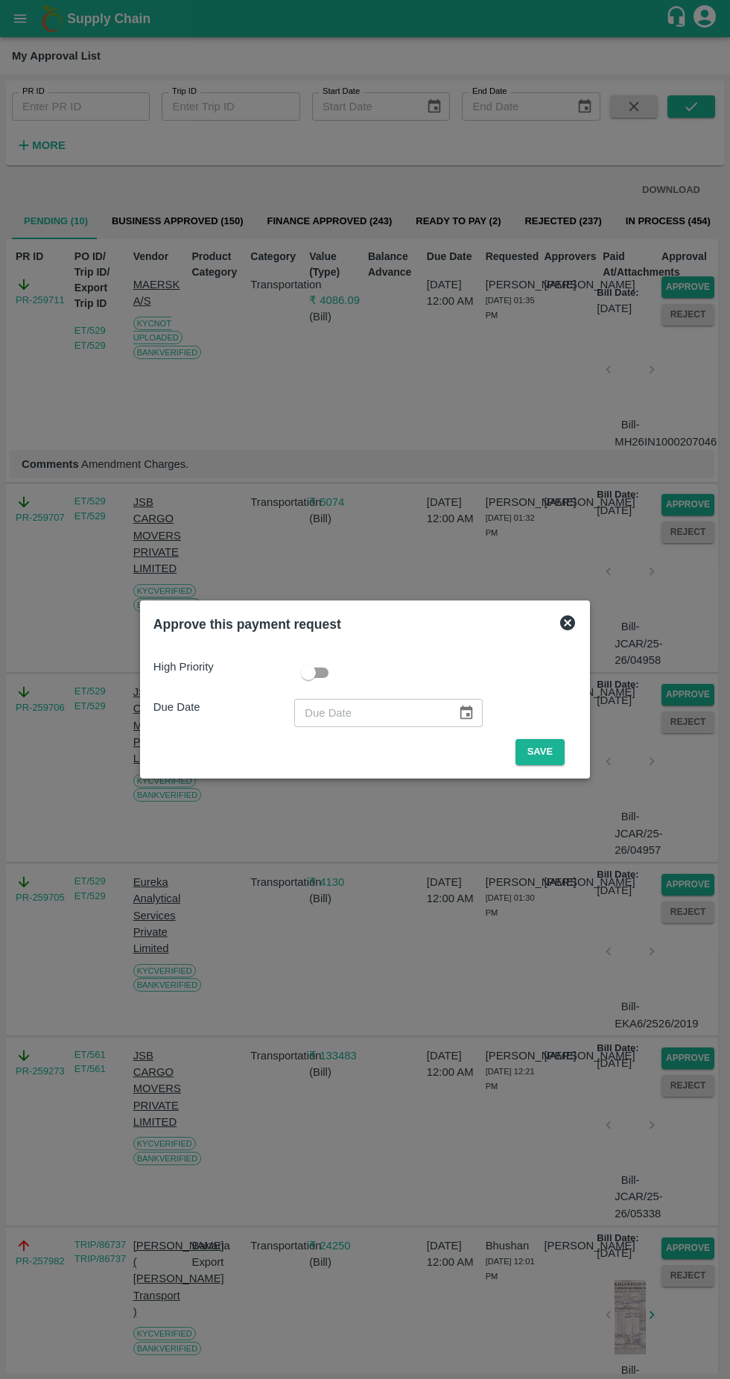
click at [552, 747] on button "Save" at bounding box center [540, 752] width 49 height 26
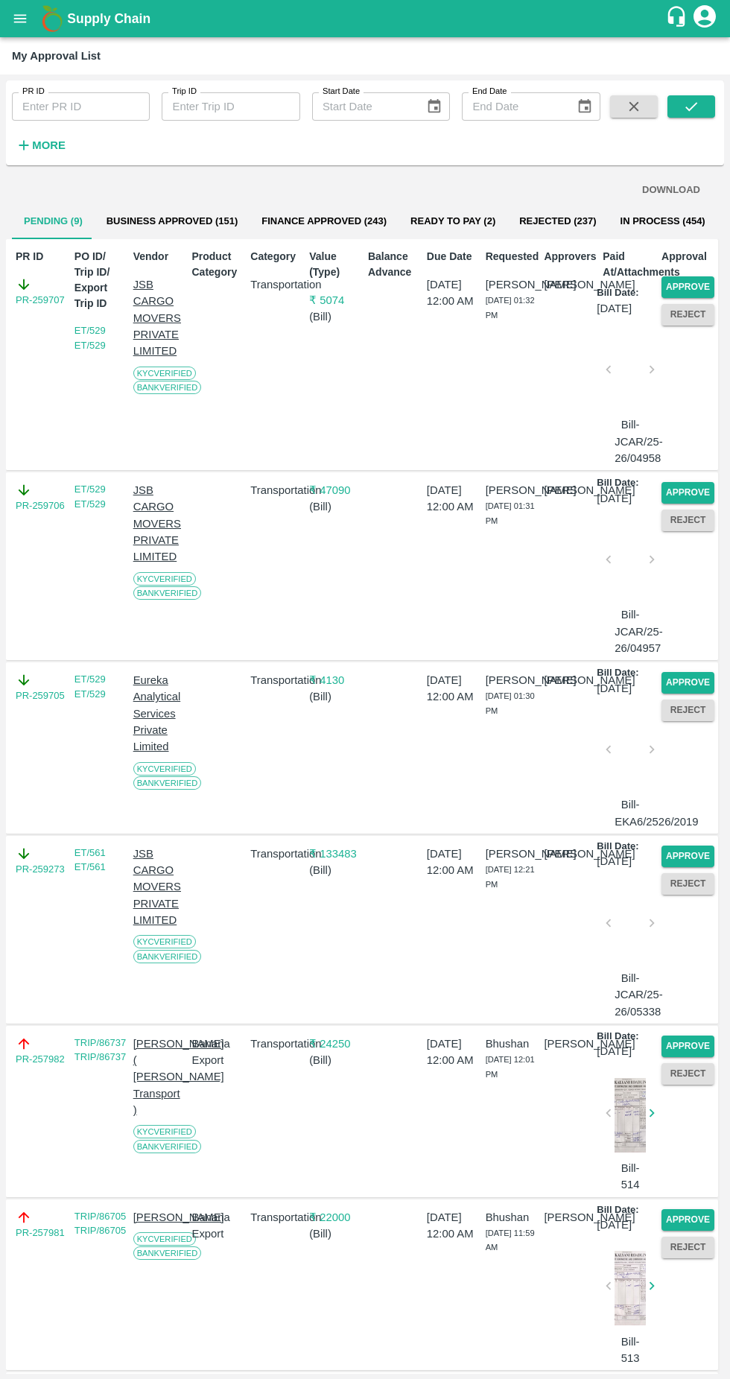
click at [692, 278] on button "Approve" at bounding box center [688, 287] width 53 height 22
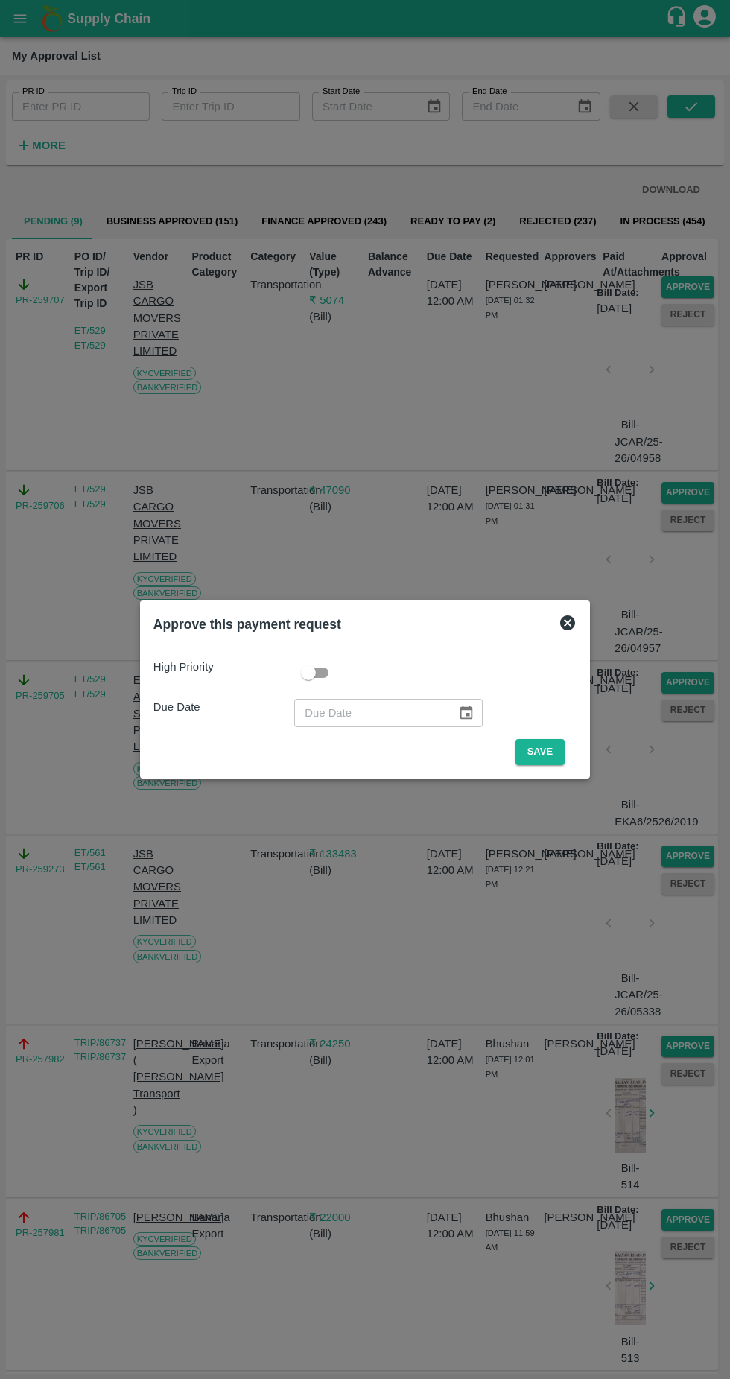
click at [544, 752] on button "Save" at bounding box center [540, 752] width 49 height 26
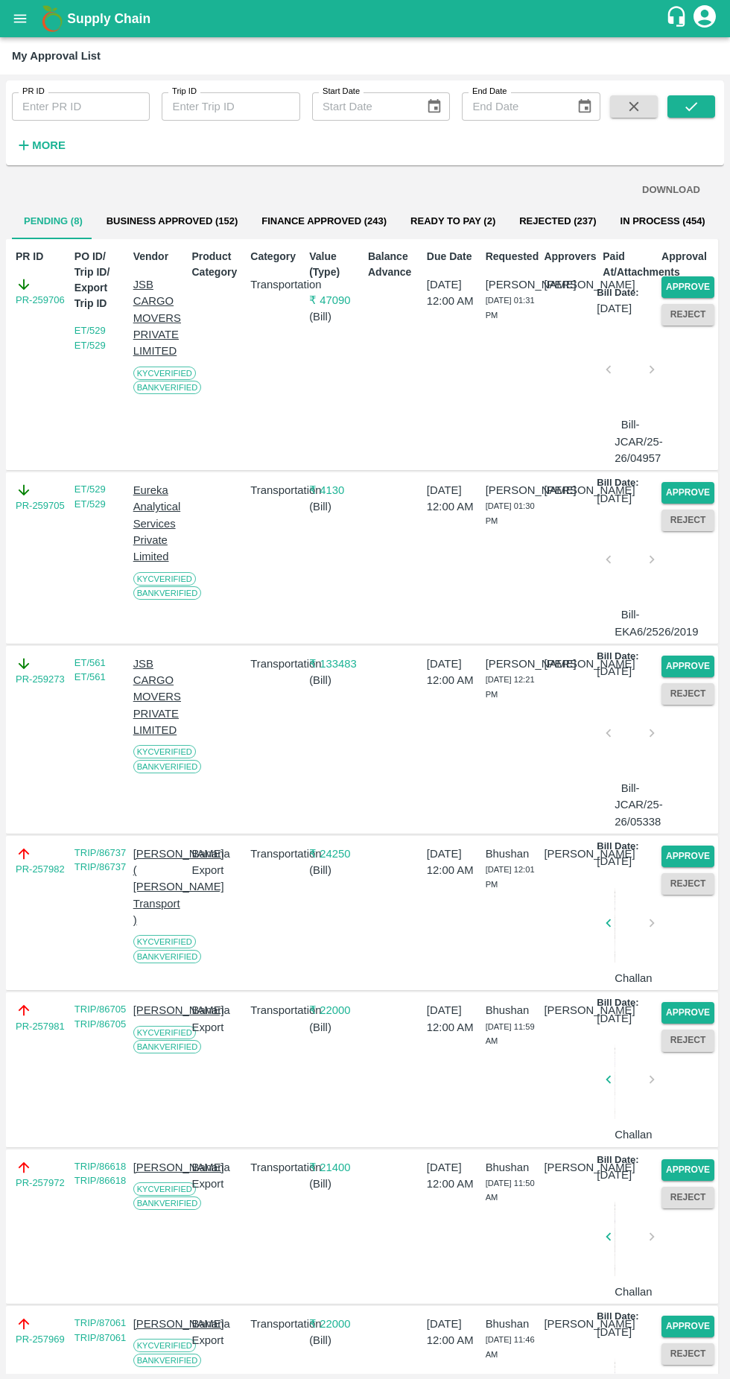
click at [684, 282] on button "Approve" at bounding box center [688, 287] width 53 height 22
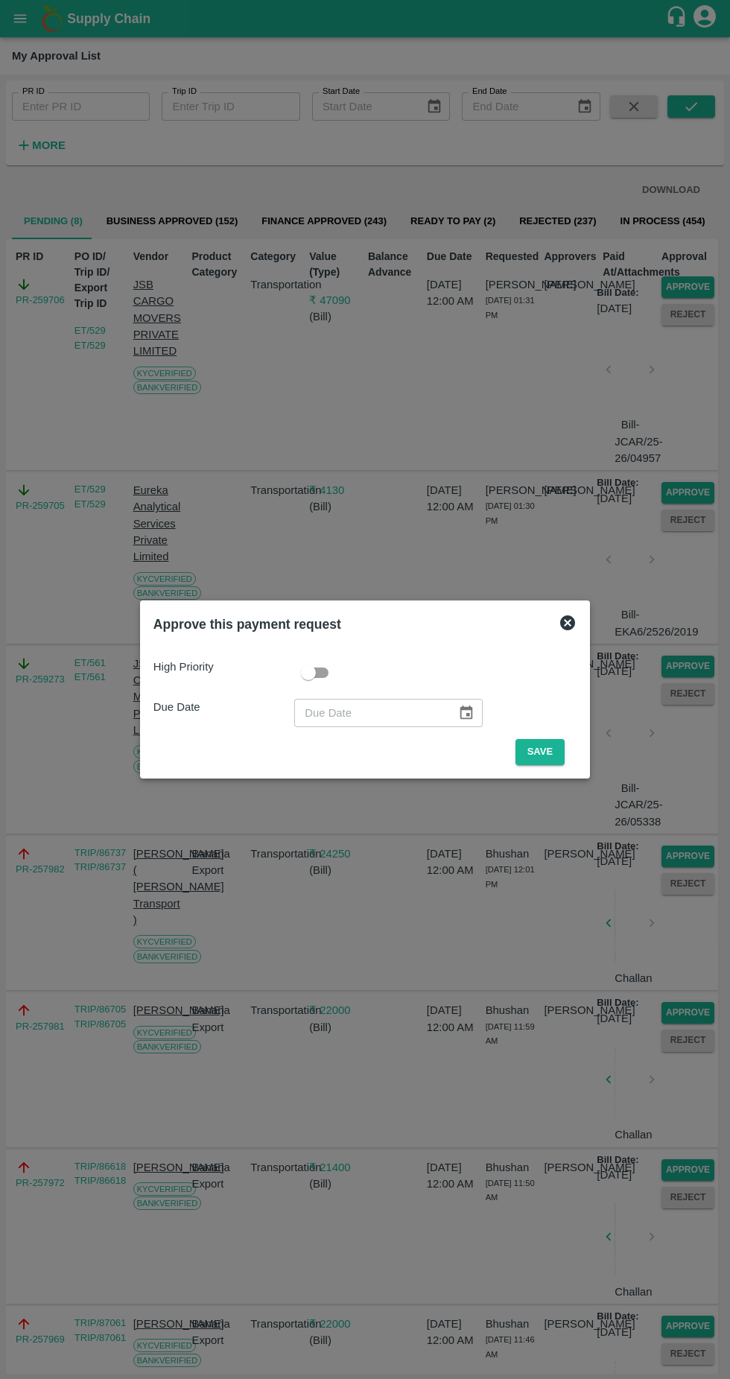
click at [560, 744] on button "Save" at bounding box center [540, 752] width 49 height 26
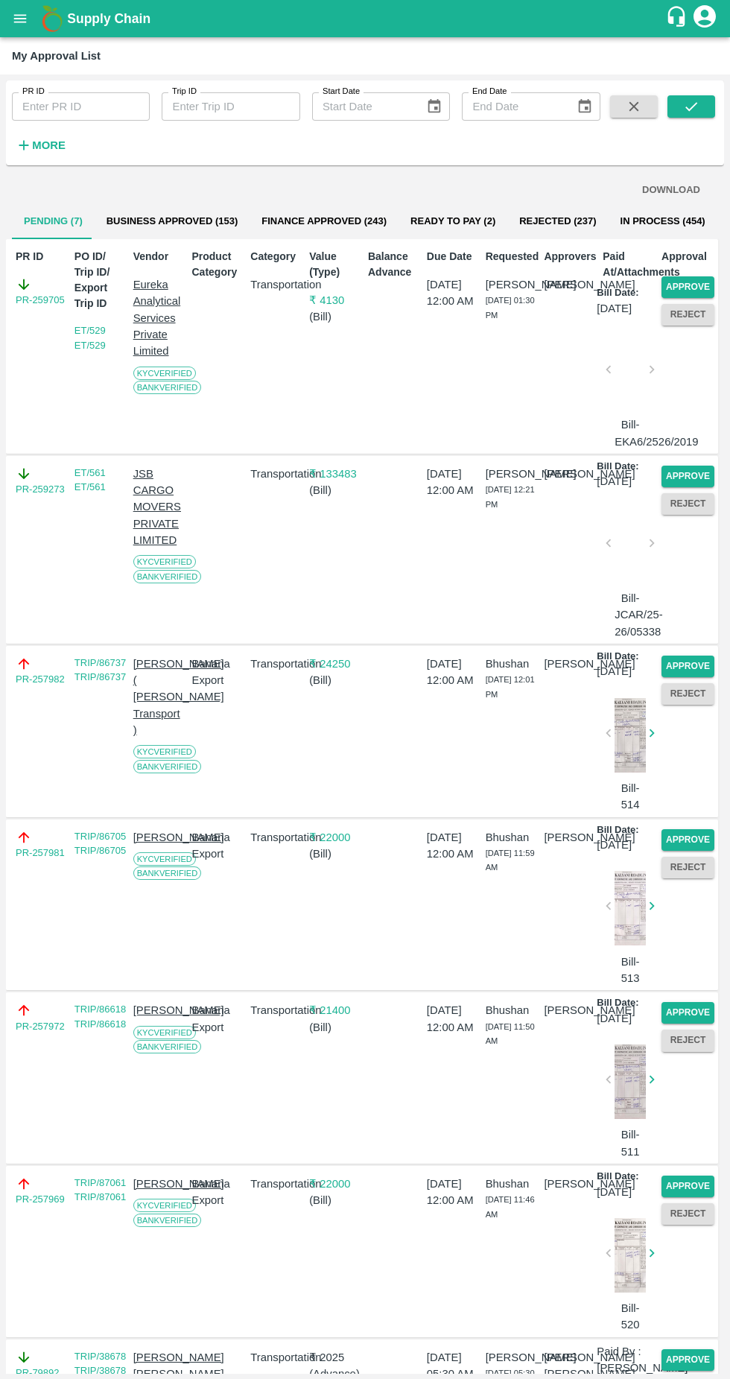
click at [680, 280] on button "Approve" at bounding box center [688, 287] width 53 height 22
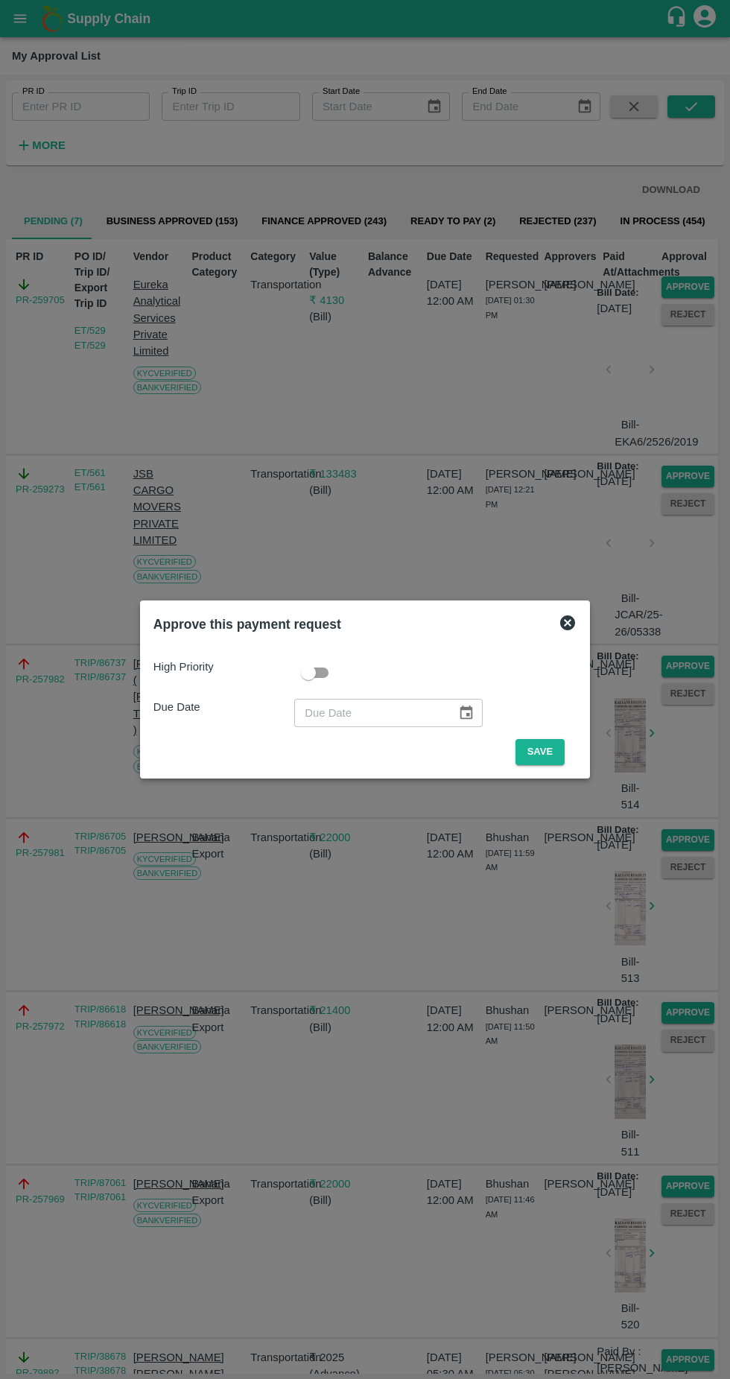
click at [547, 752] on button "Save" at bounding box center [540, 752] width 49 height 26
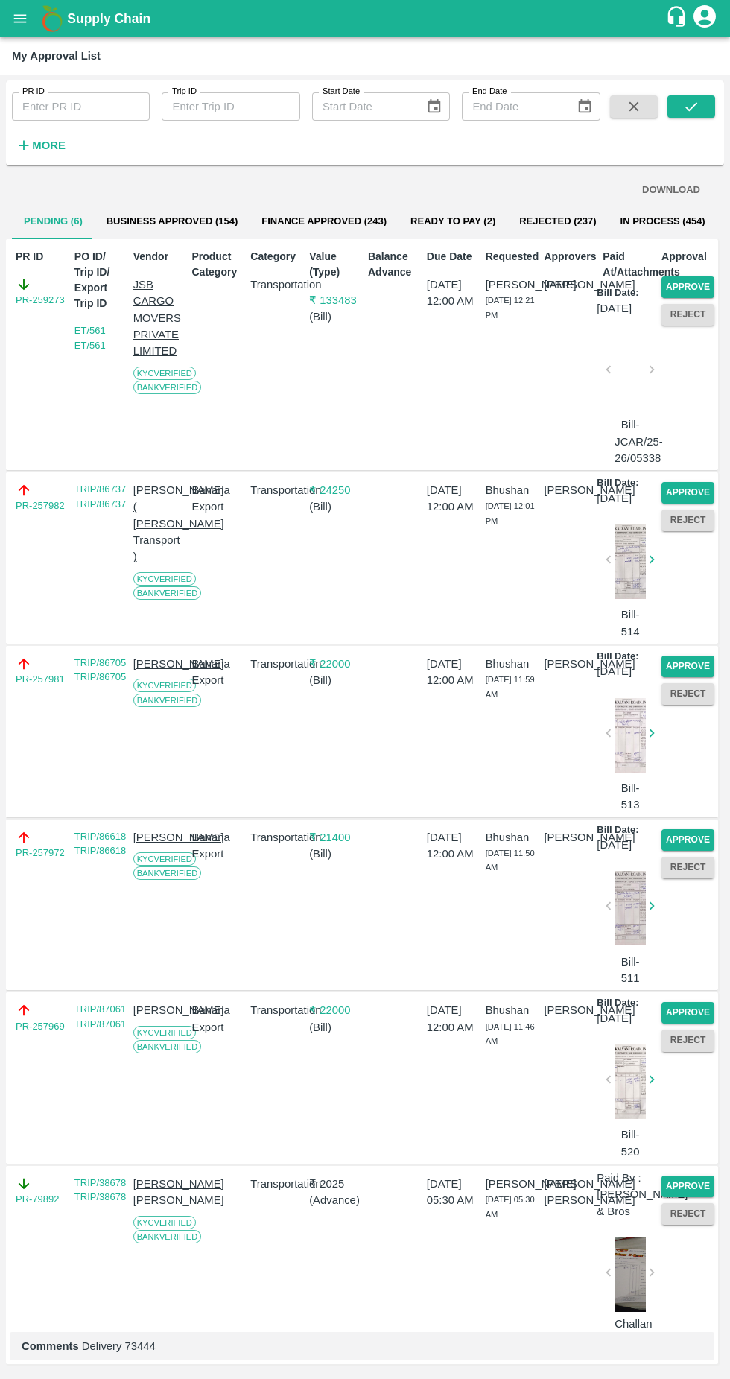
click at [680, 283] on button "Approve" at bounding box center [688, 287] width 53 height 22
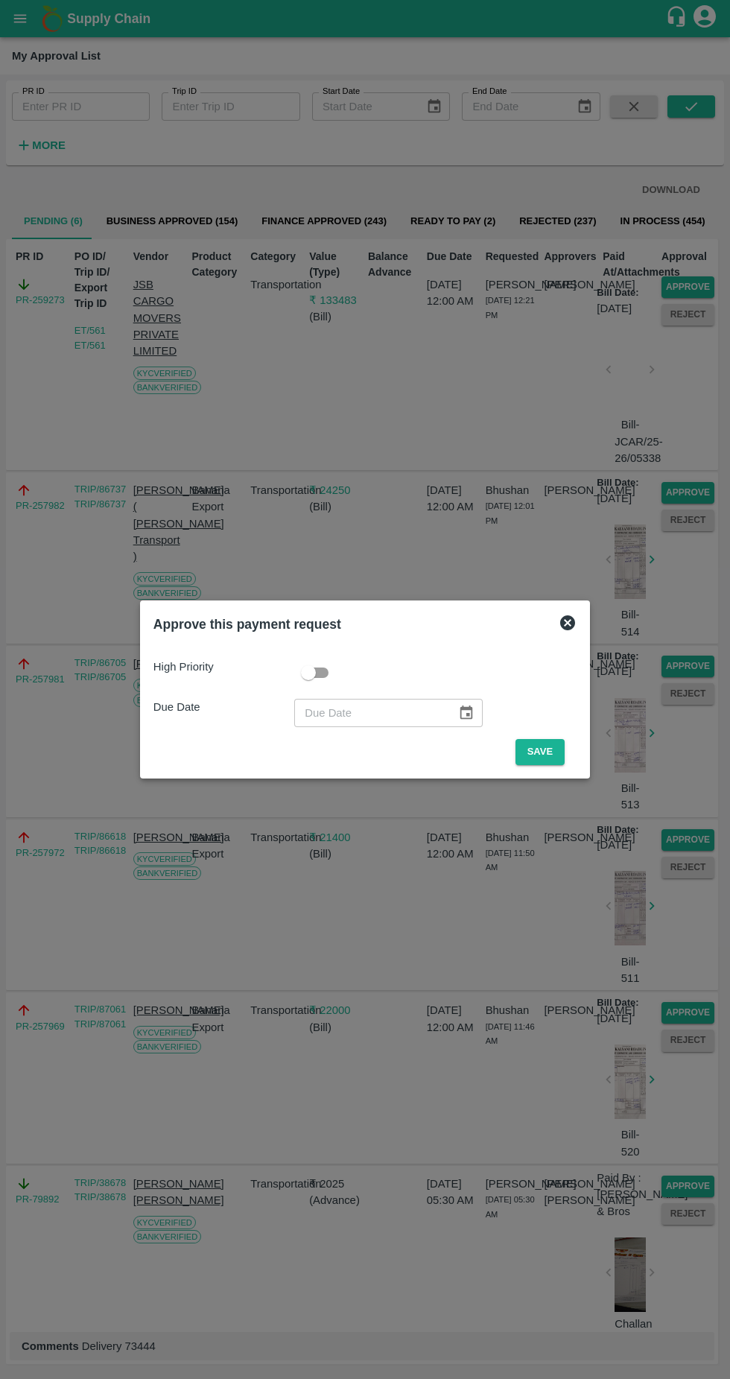
click at [544, 752] on button "Save" at bounding box center [540, 752] width 49 height 26
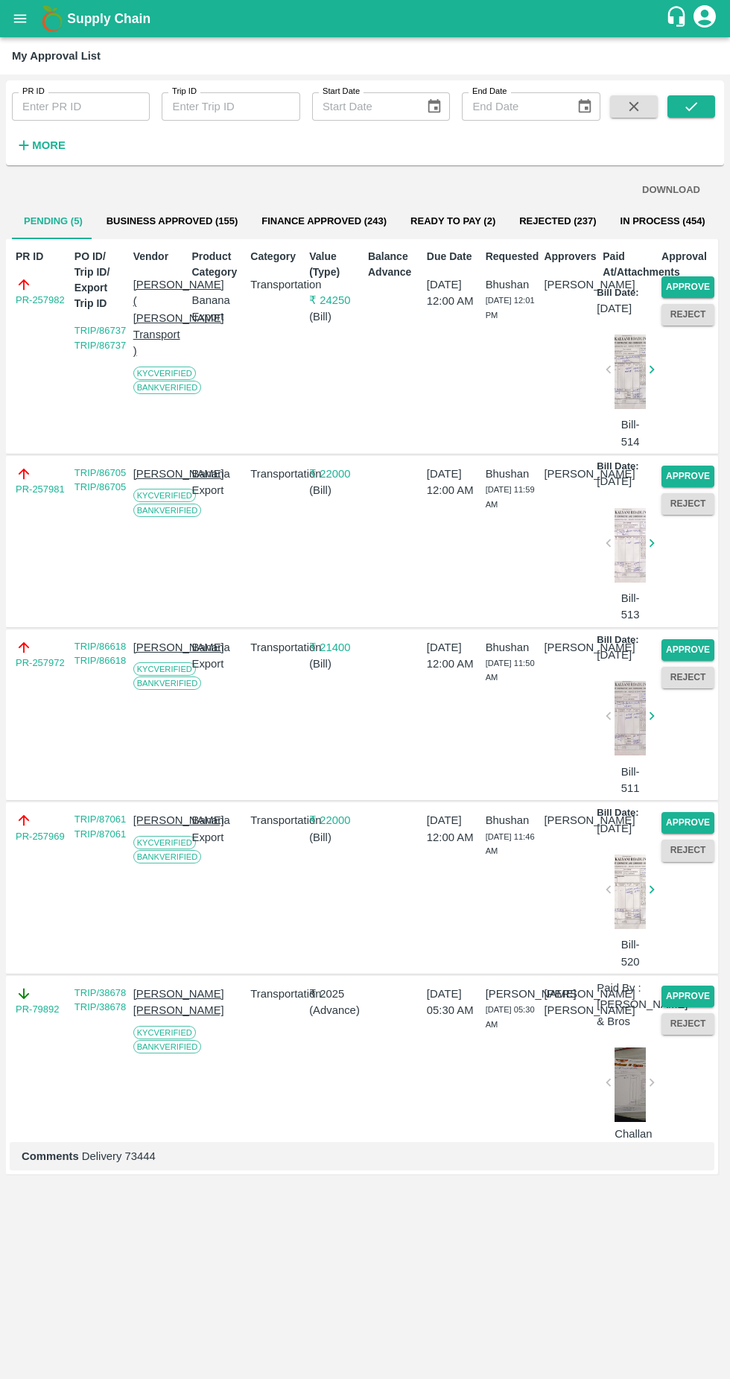
click at [694, 277] on button "Approve" at bounding box center [688, 287] width 53 height 22
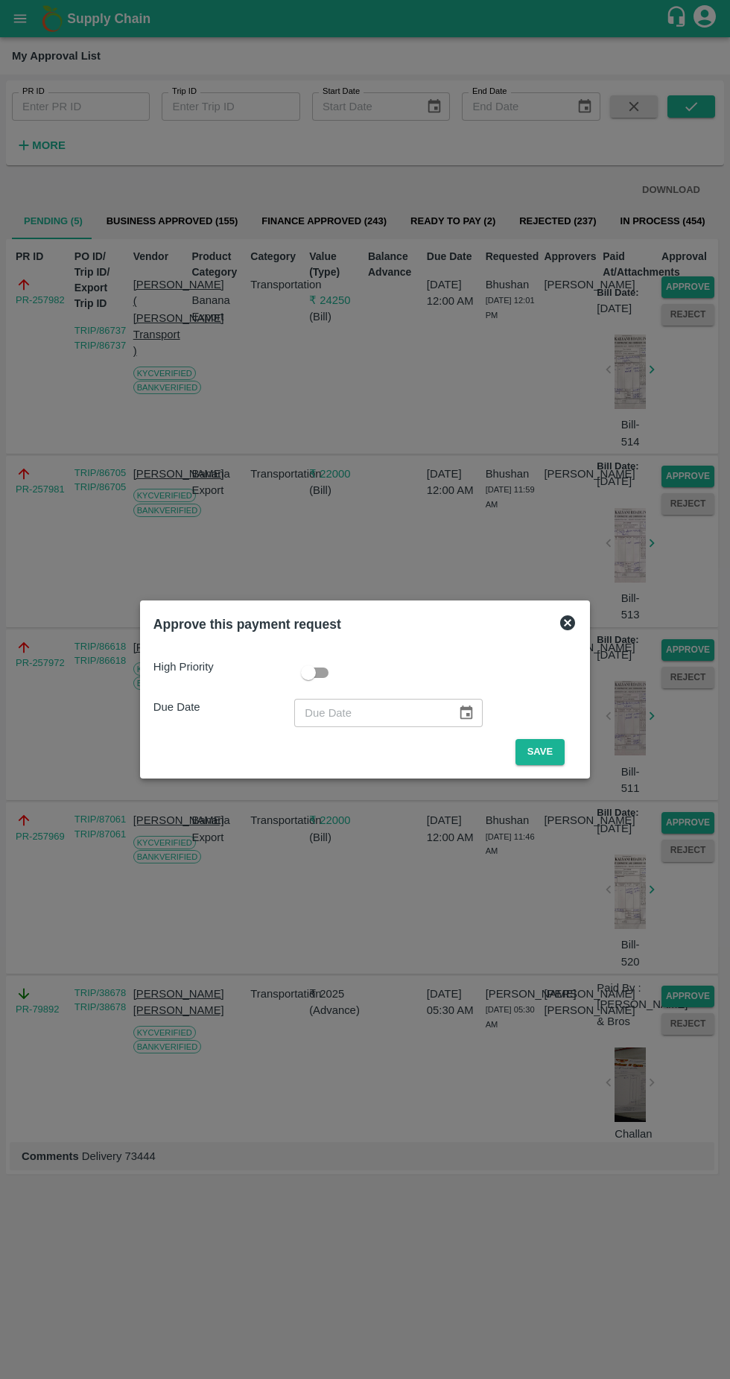
click at [534, 750] on button "Save" at bounding box center [540, 752] width 49 height 26
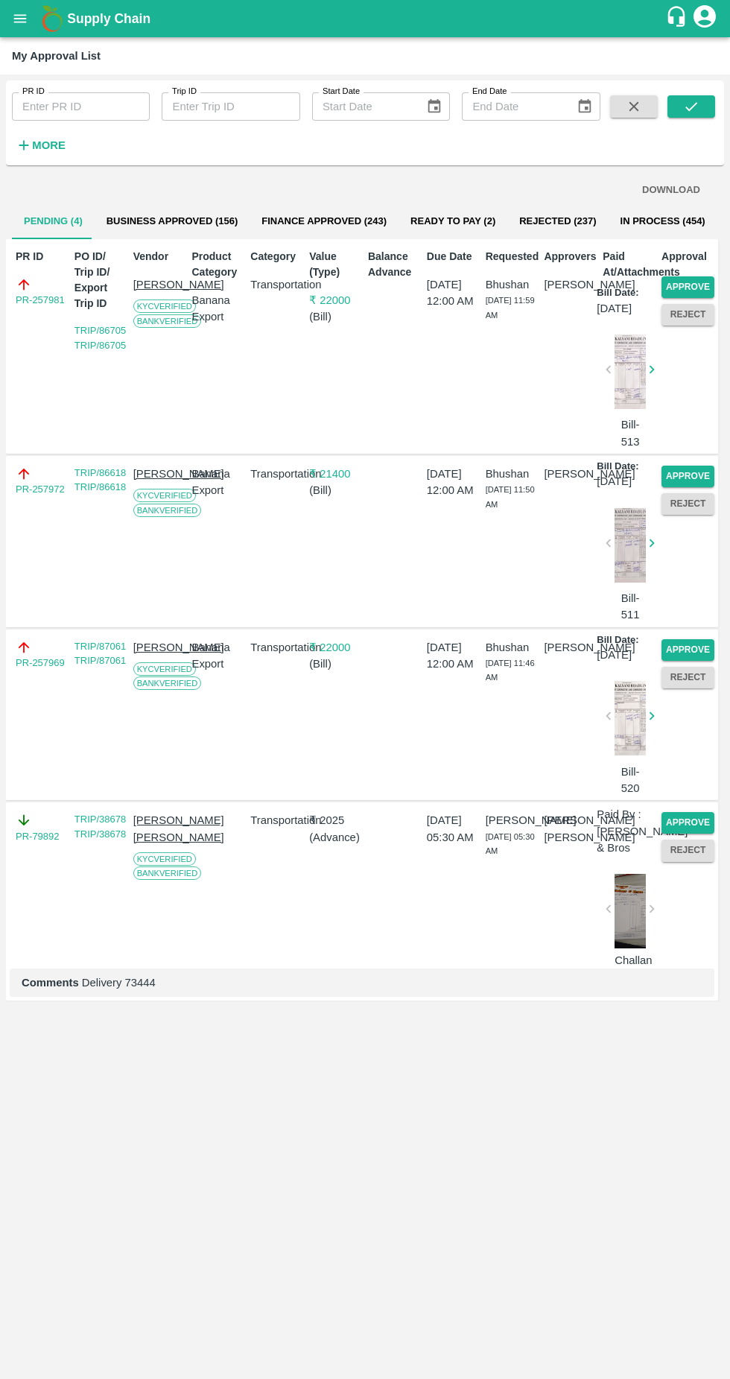
click at [677, 291] on button "Approve" at bounding box center [688, 287] width 53 height 22
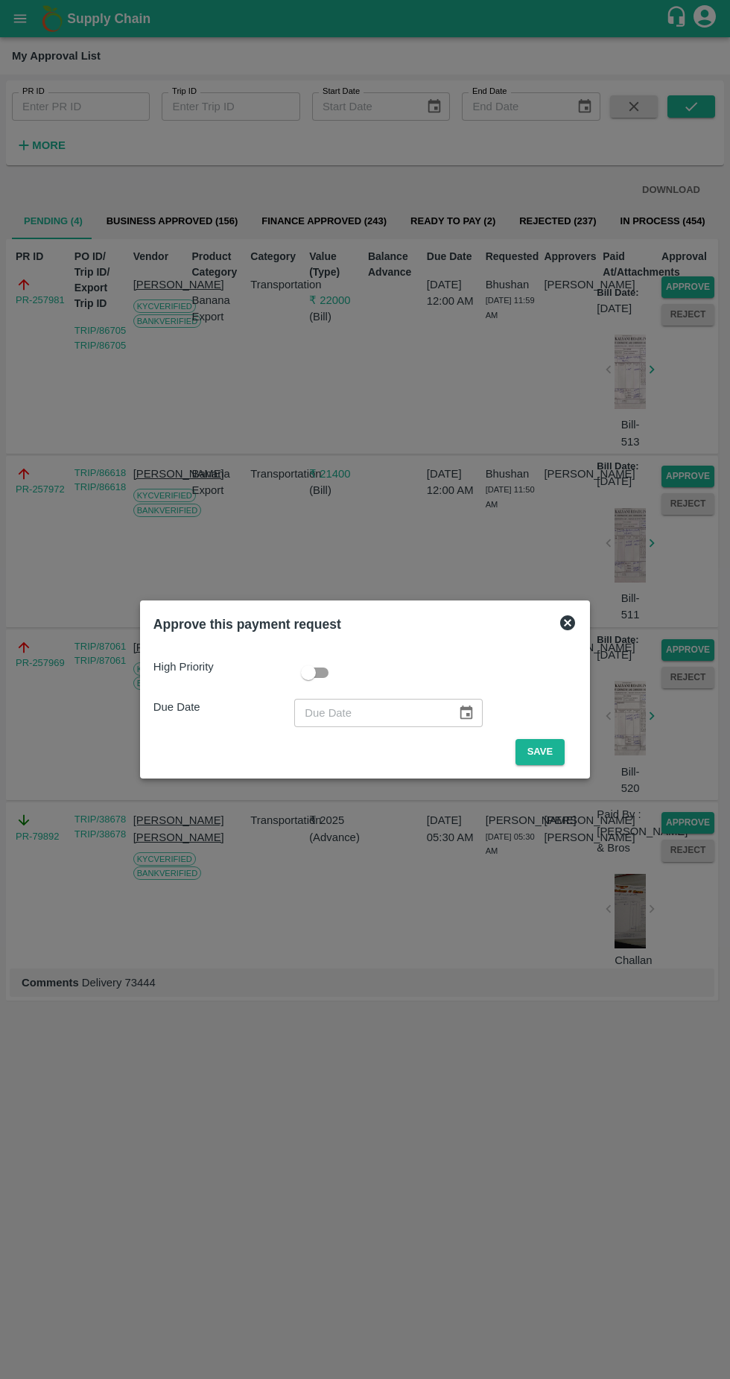
click at [546, 752] on button "Save" at bounding box center [540, 752] width 49 height 26
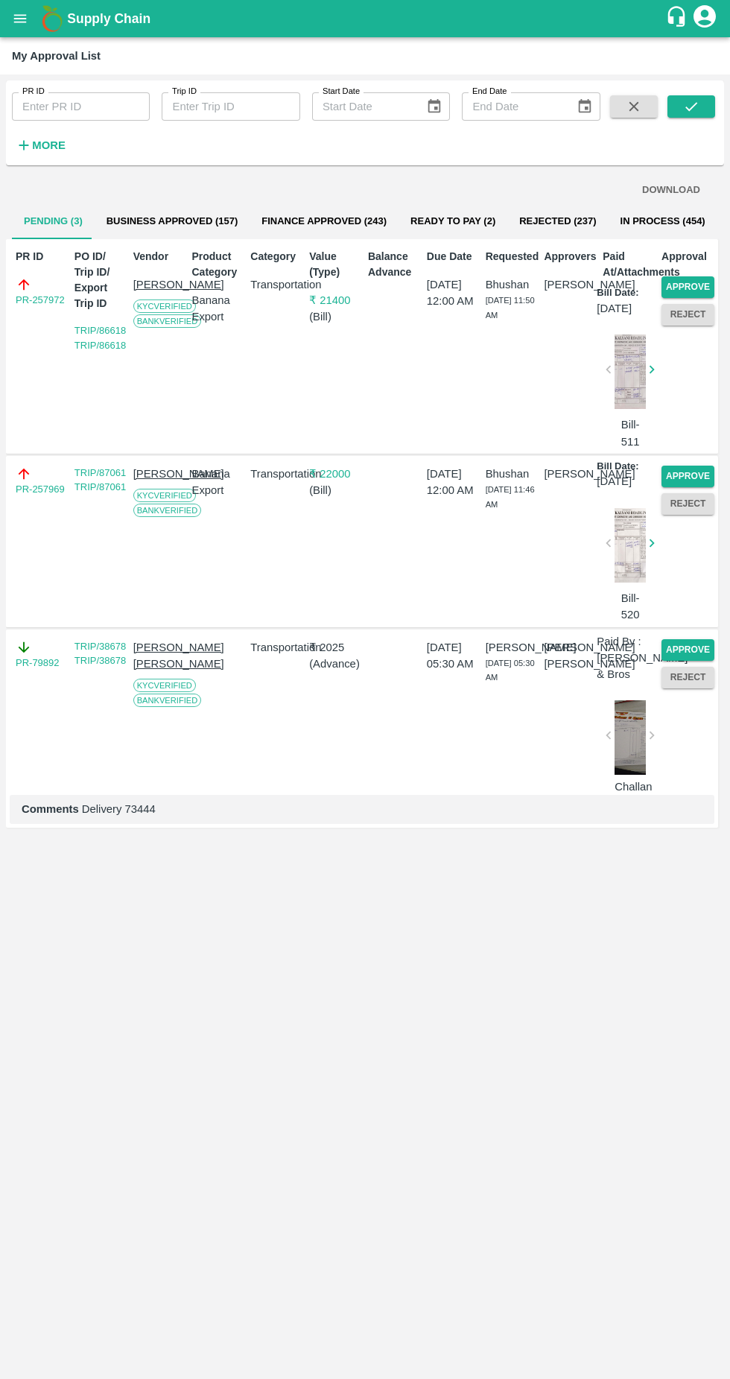
click at [701, 284] on button "Approve" at bounding box center [688, 287] width 53 height 22
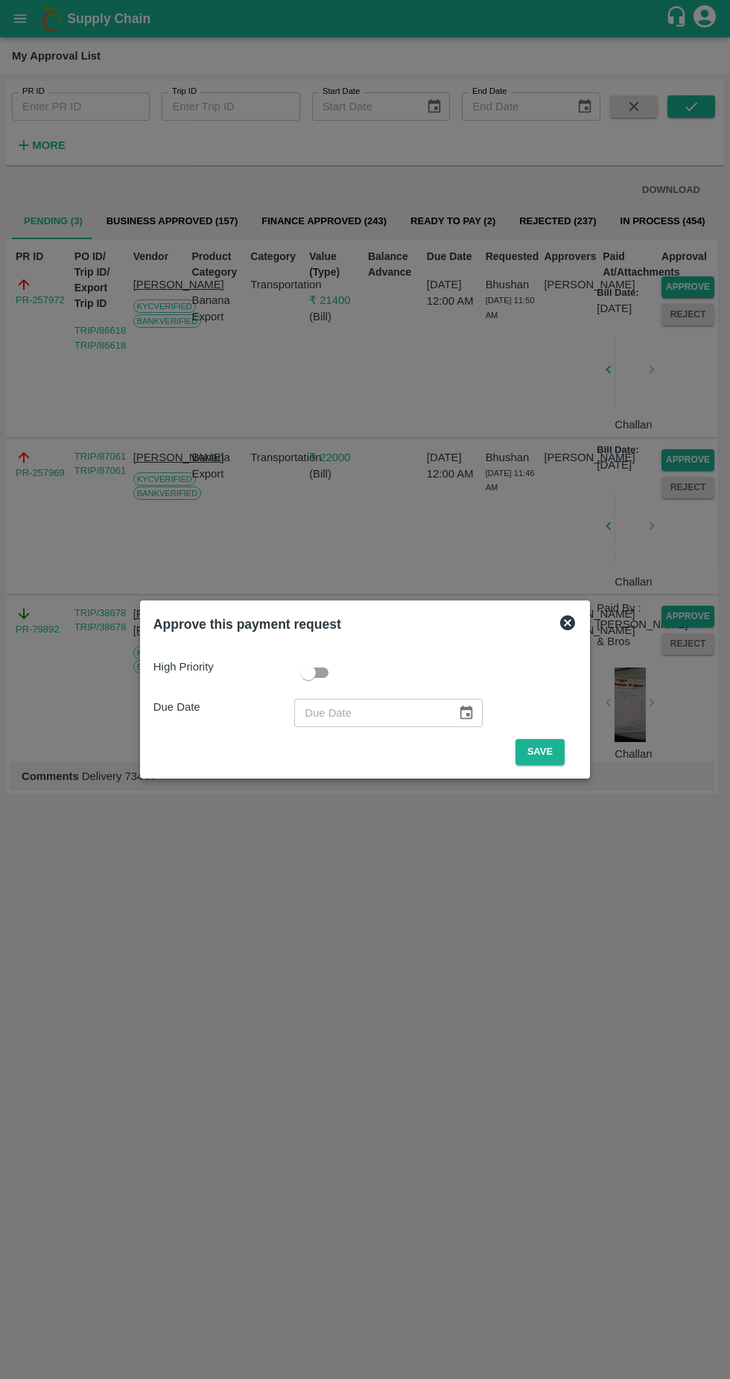
click at [544, 752] on button "Save" at bounding box center [540, 752] width 49 height 26
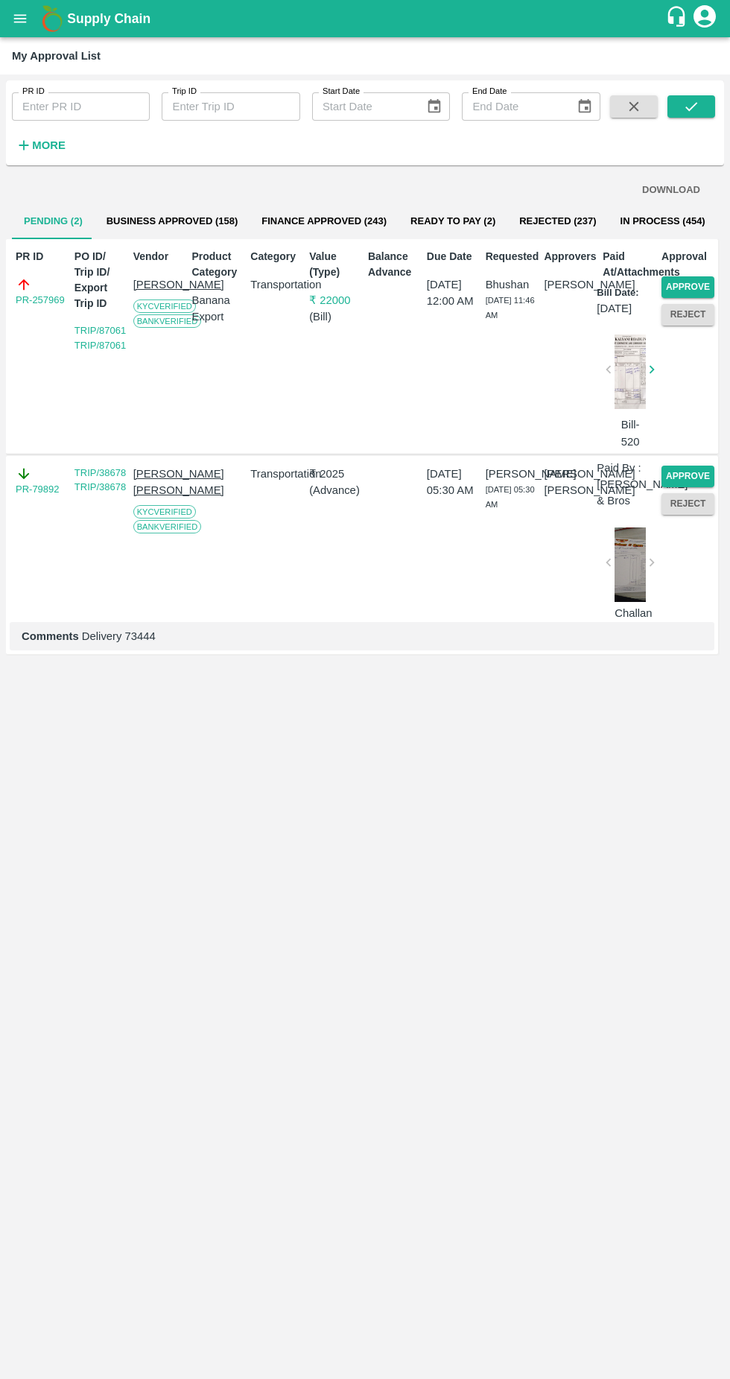
click at [689, 286] on button "Approve" at bounding box center [688, 287] width 53 height 22
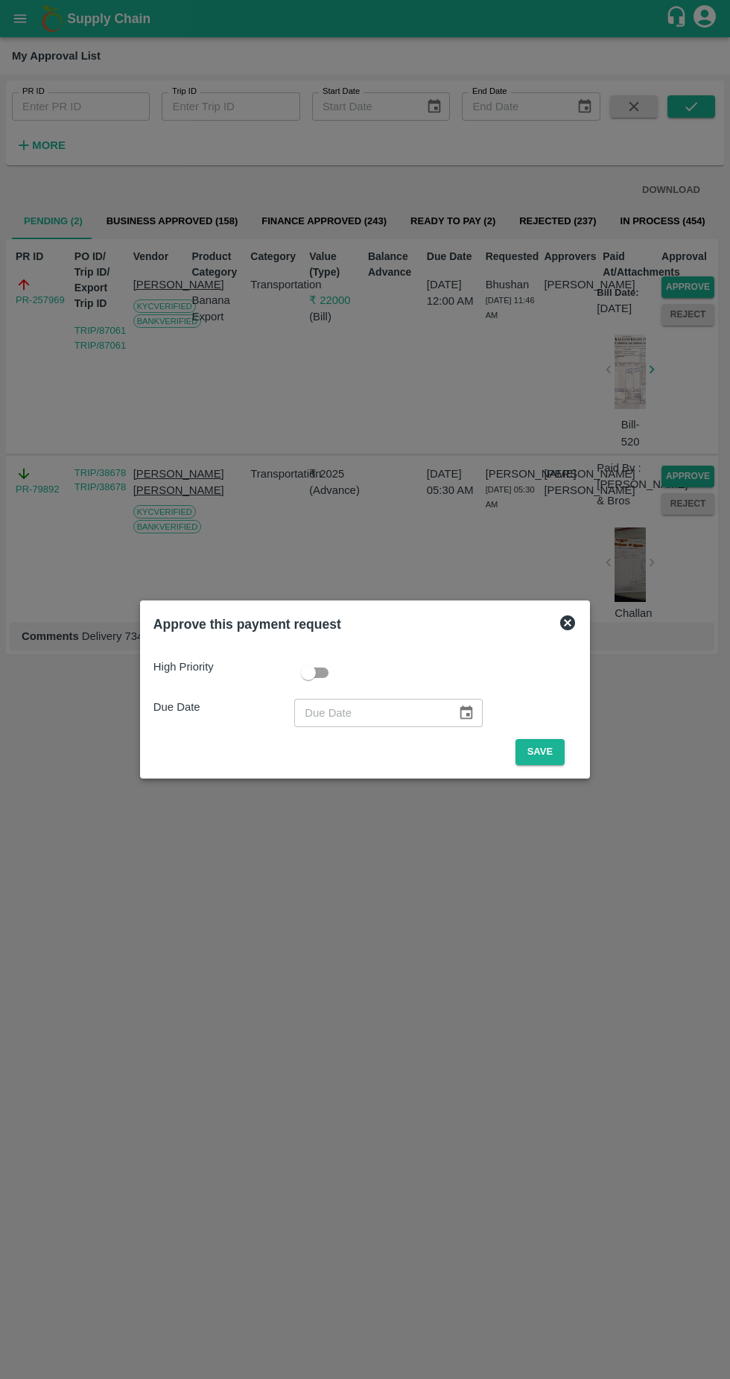
click at [544, 752] on button "Save" at bounding box center [540, 752] width 49 height 26
